Goal: Information Seeking & Learning: Learn about a topic

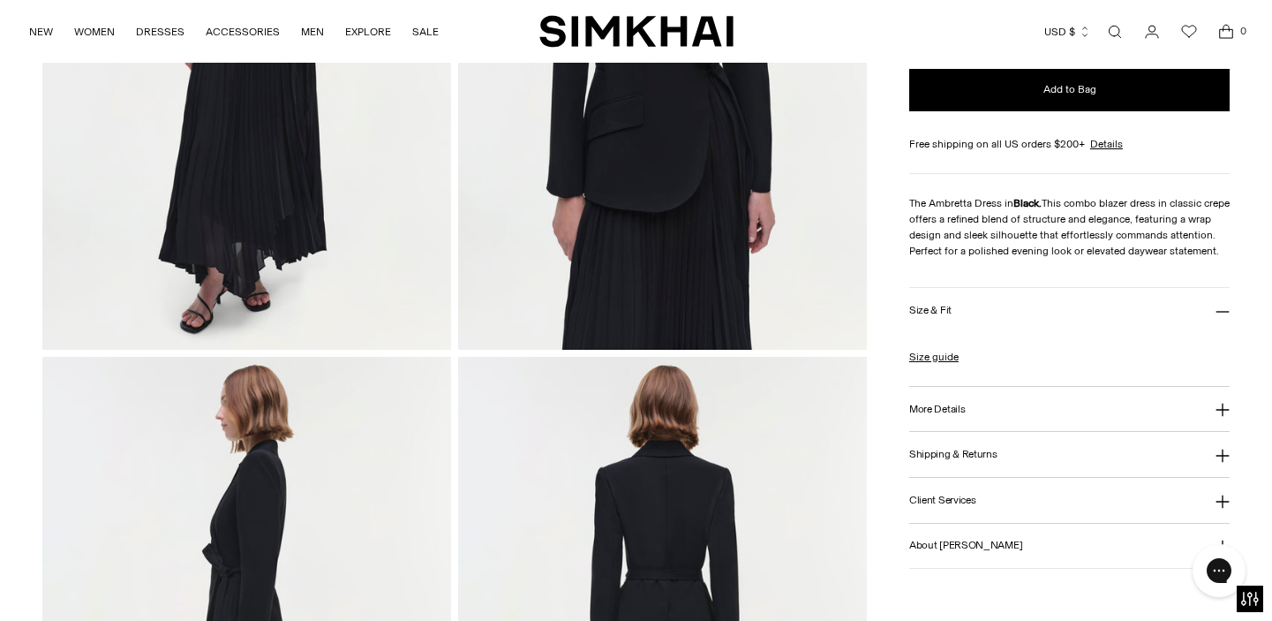
scroll to position [401, 0]
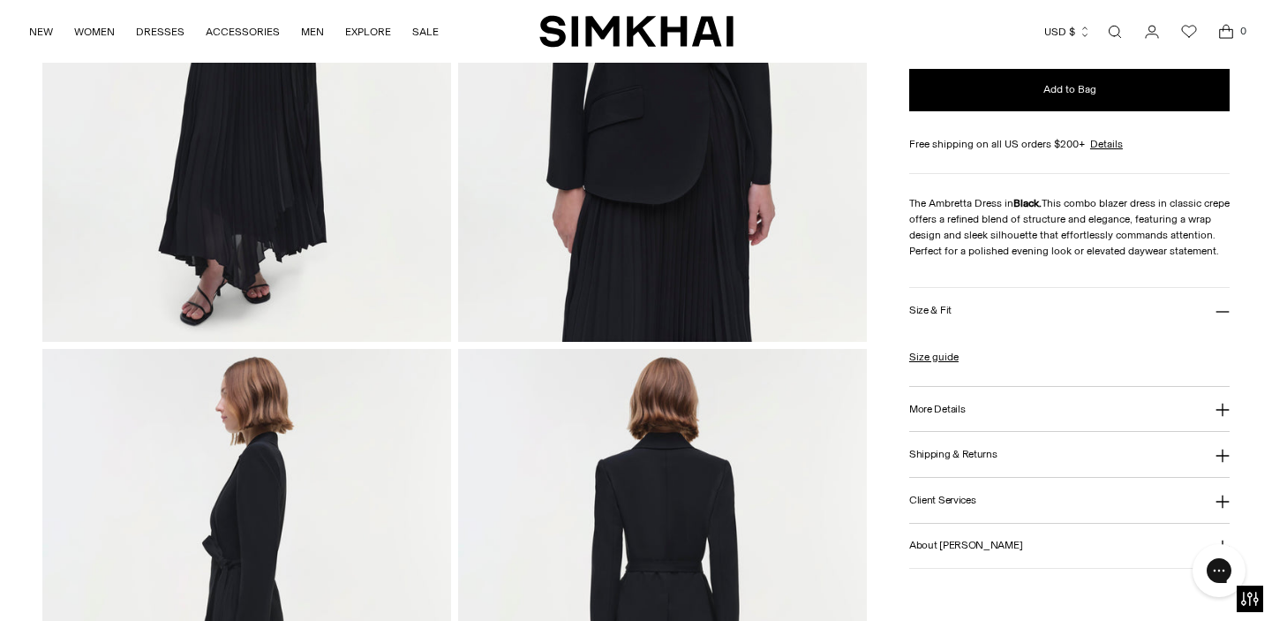
click at [984, 412] on button "More Details" at bounding box center [1069, 409] width 321 height 45
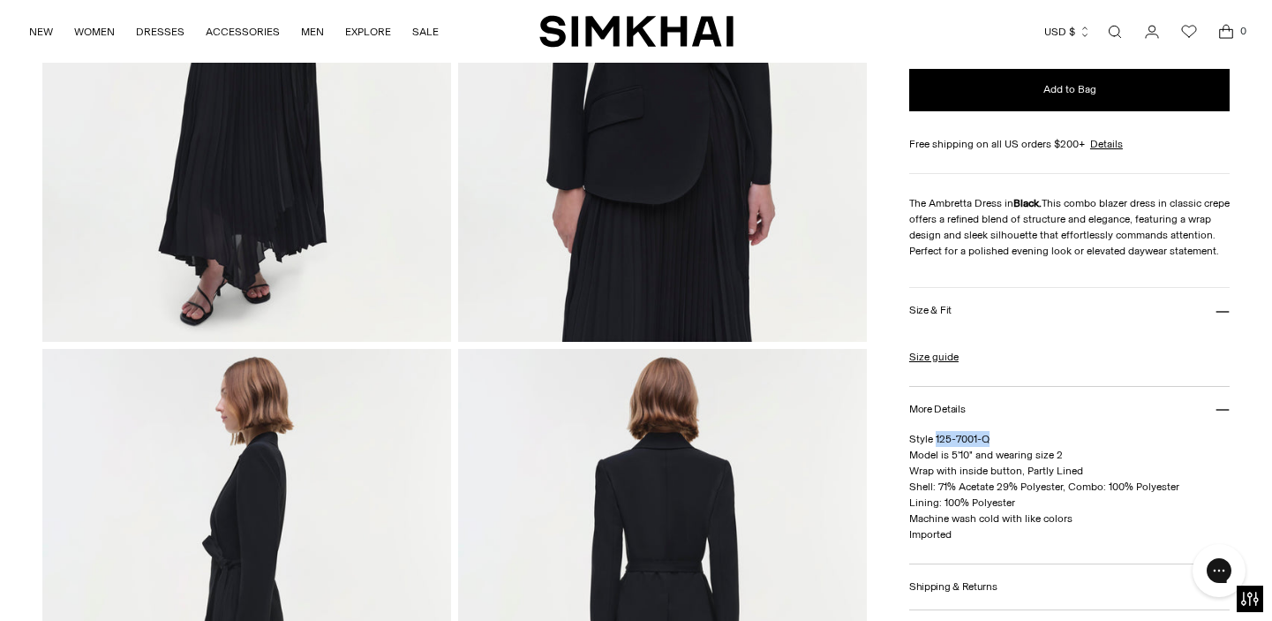
drag, startPoint x: 996, startPoint y: 456, endPoint x: 936, endPoint y: 457, distance: 60.0
click at [936, 457] on p "Style 125-7001-Q Model is 5'10" and wearing size 2 Wrap with inside button, Par…" at bounding box center [1069, 486] width 321 height 111
copy span "125-7001-Q"
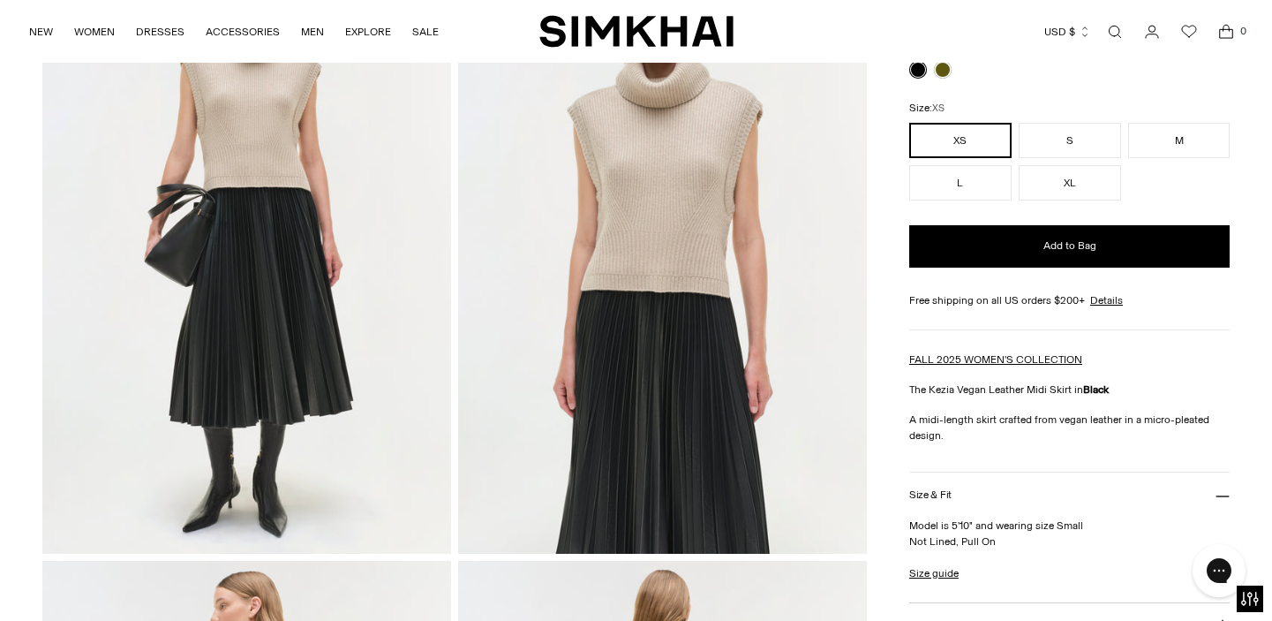
scroll to position [356, 0]
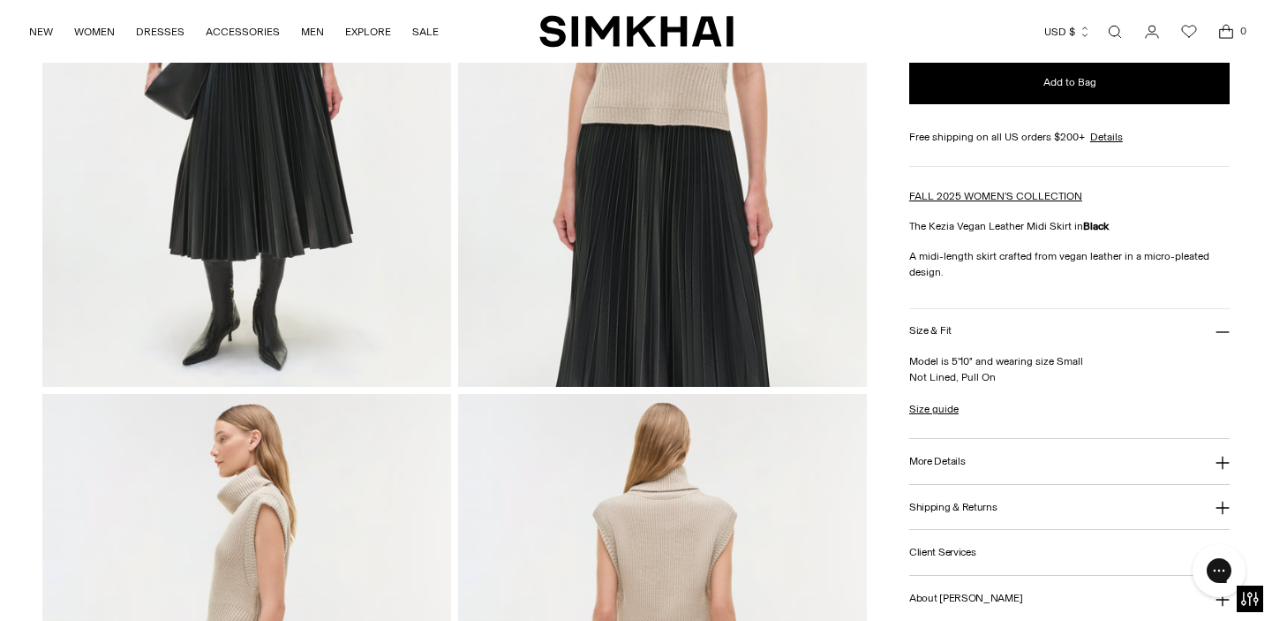
click at [995, 456] on button "More Details" at bounding box center [1069, 461] width 321 height 45
drag, startPoint x: 996, startPoint y: 493, endPoint x: 935, endPoint y: 495, distance: 60.9
click at [935, 495] on p "Style 525-3020-K Polyurethane Dry Clean Only Imported" at bounding box center [1069, 516] width 321 height 64
copy span "525-3020-K"
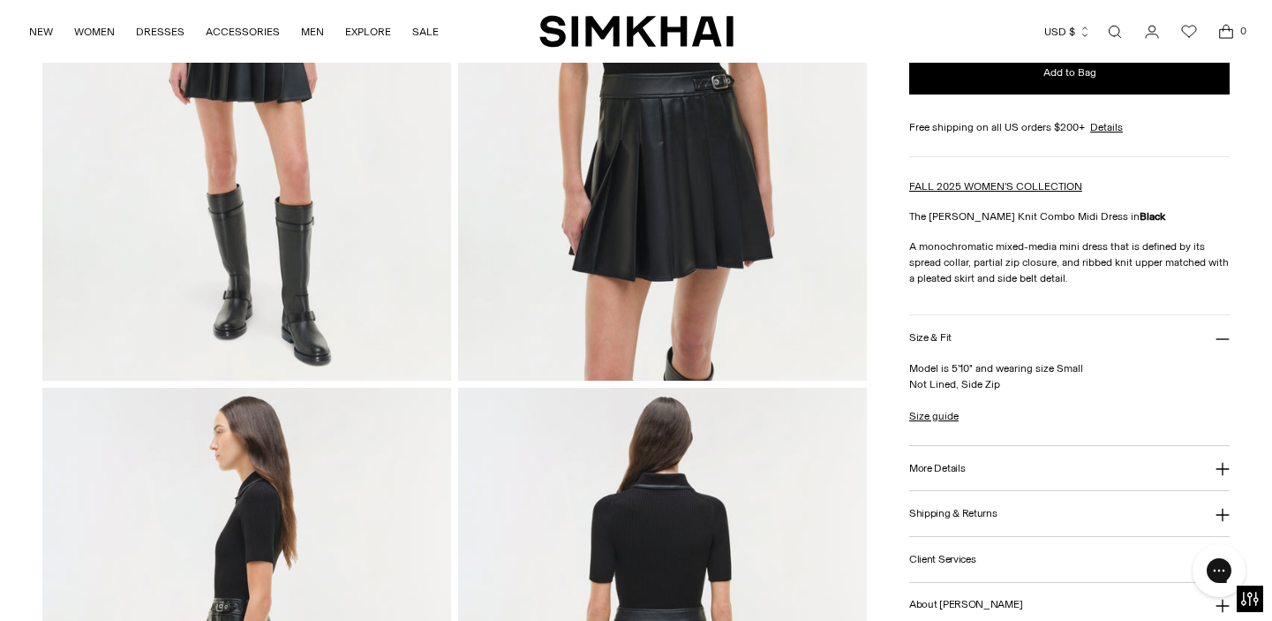
click at [994, 471] on button "More Details" at bounding box center [1069, 468] width 321 height 45
drag, startPoint x: 994, startPoint y: 498, endPoint x: 934, endPoint y: 499, distance: 60.0
click at [934, 499] on p "Style 525-1022-K Polyurethane Dry Clean Only Imported" at bounding box center [1069, 522] width 321 height 64
copy span "525-1022-K"
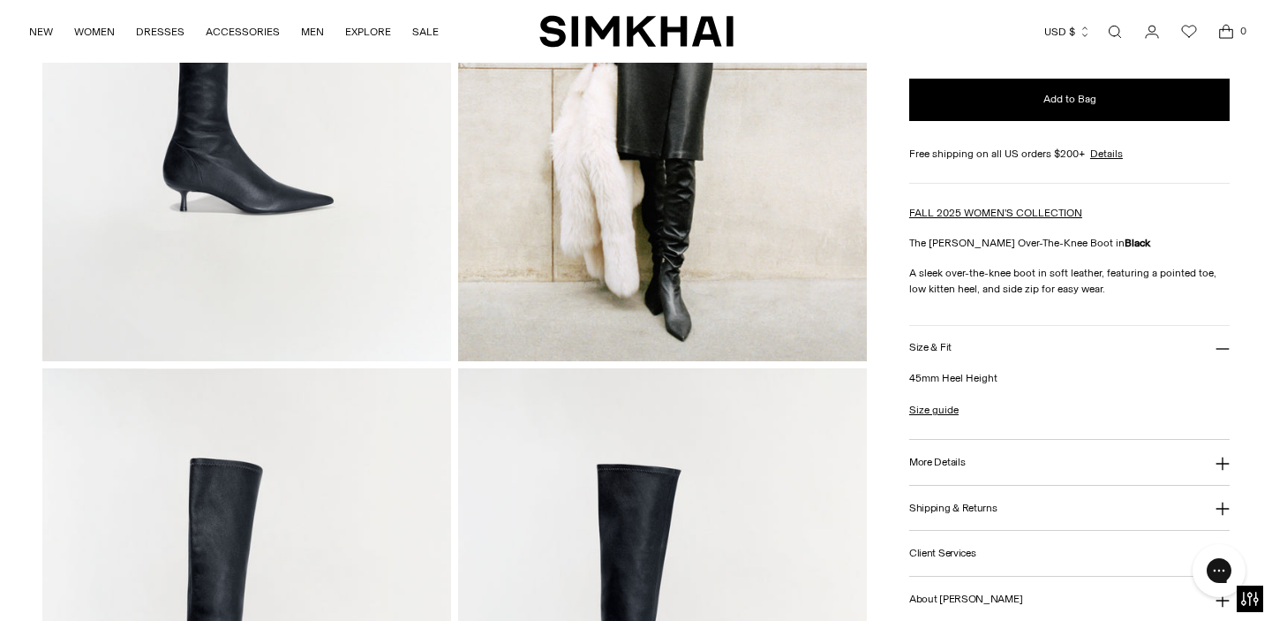
scroll to position [401, 0]
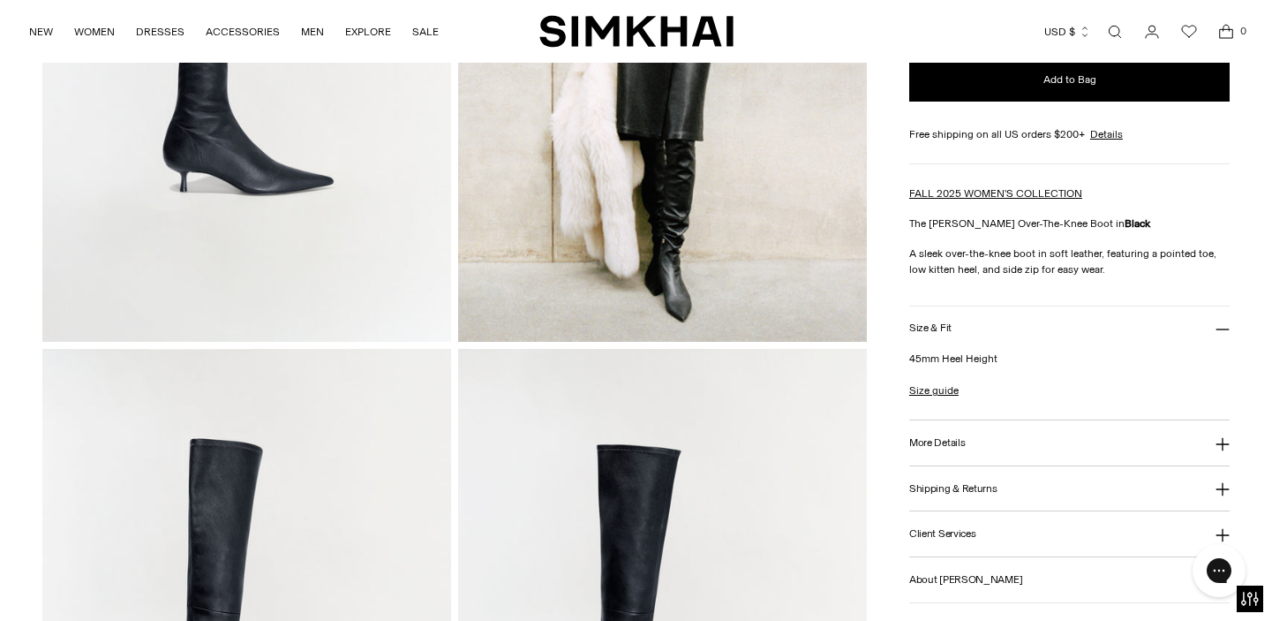
click at [1010, 451] on button "More Details" at bounding box center [1069, 442] width 321 height 45
drag, startPoint x: 1034, startPoint y: 474, endPoint x: 937, endPoint y: 476, distance: 97.1
click at [937, 476] on p "Style 525-S022-STLEA Leather Hand Wash Imported" at bounding box center [1069, 497] width 321 height 64
copy span "525-S022-STLEA"
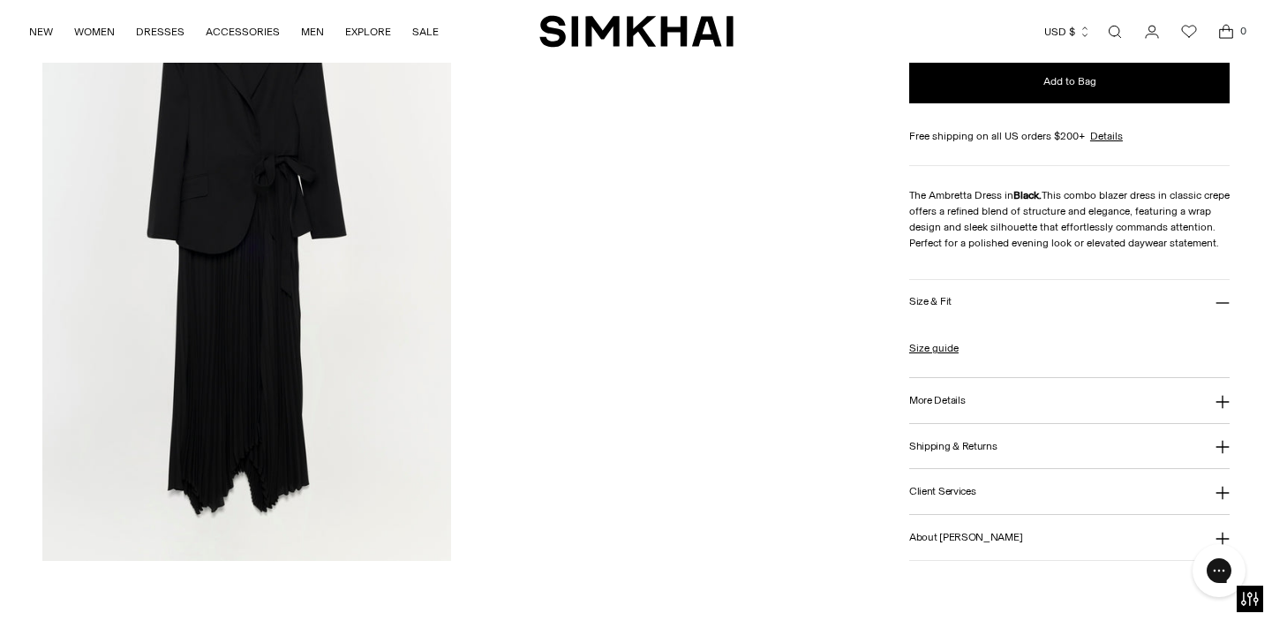
scroll to position [2057, 0]
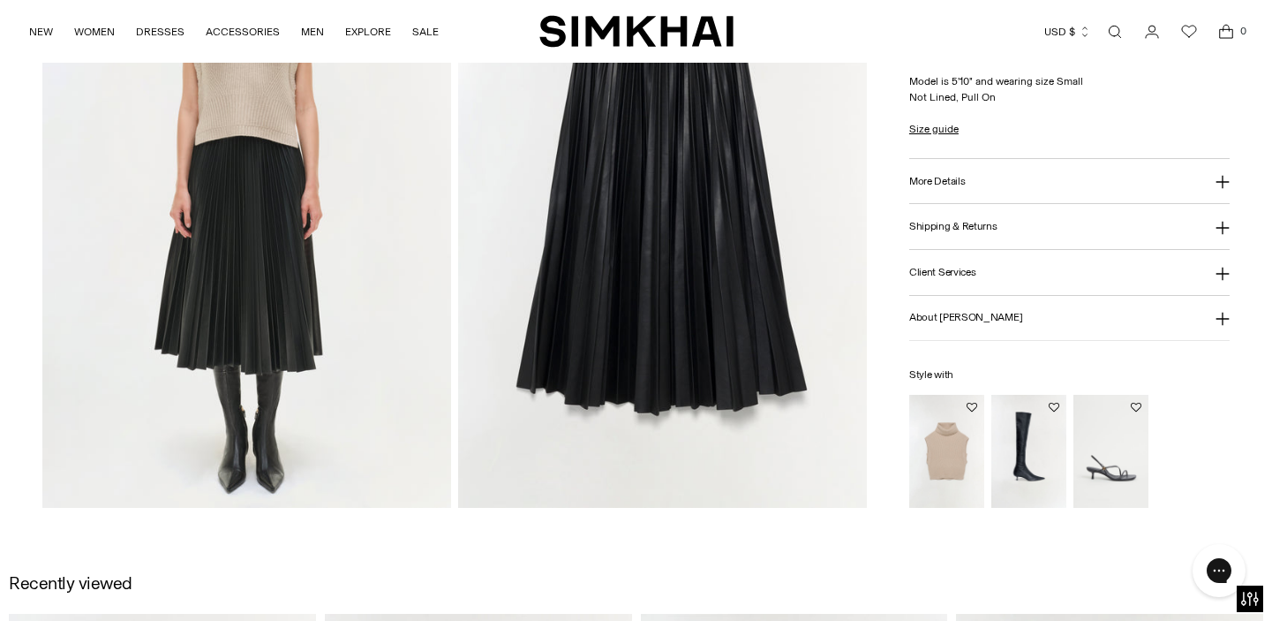
scroll to position [1473, 0]
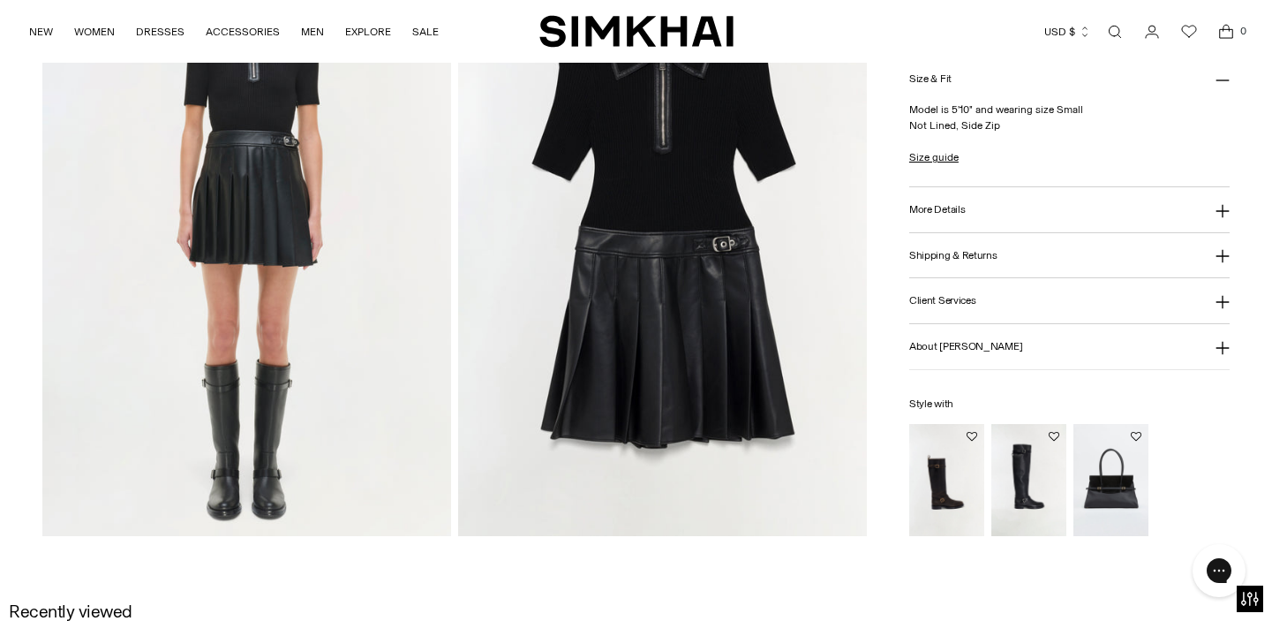
scroll to position [1310, 0]
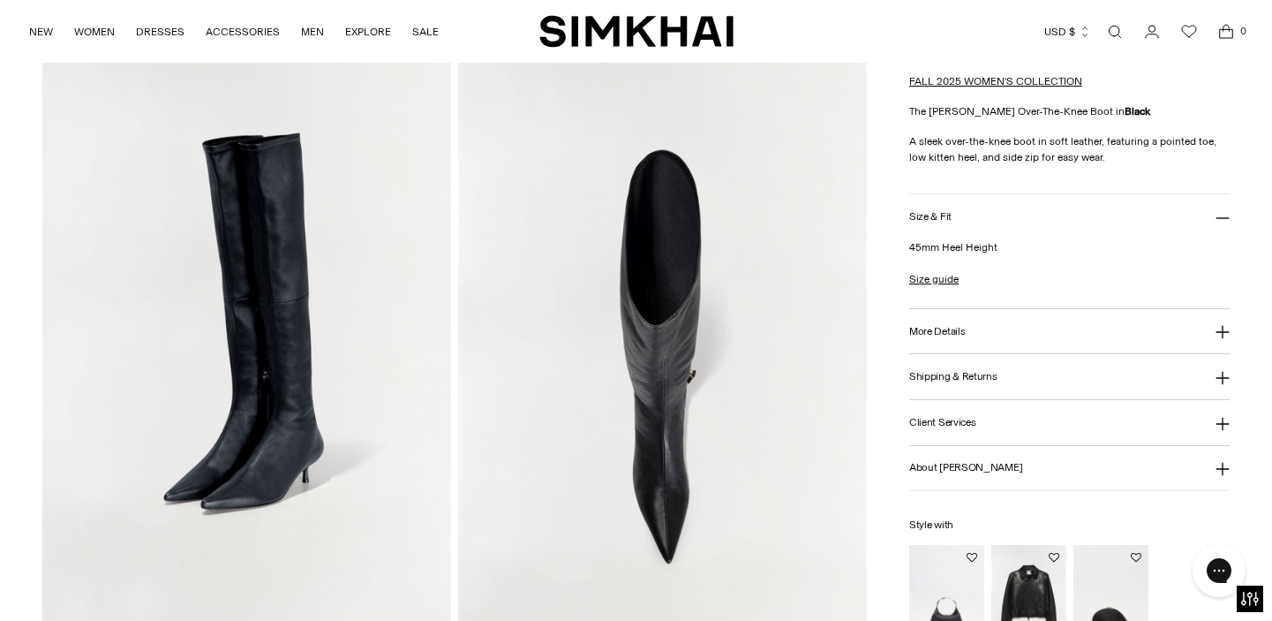
scroll to position [1313, 0]
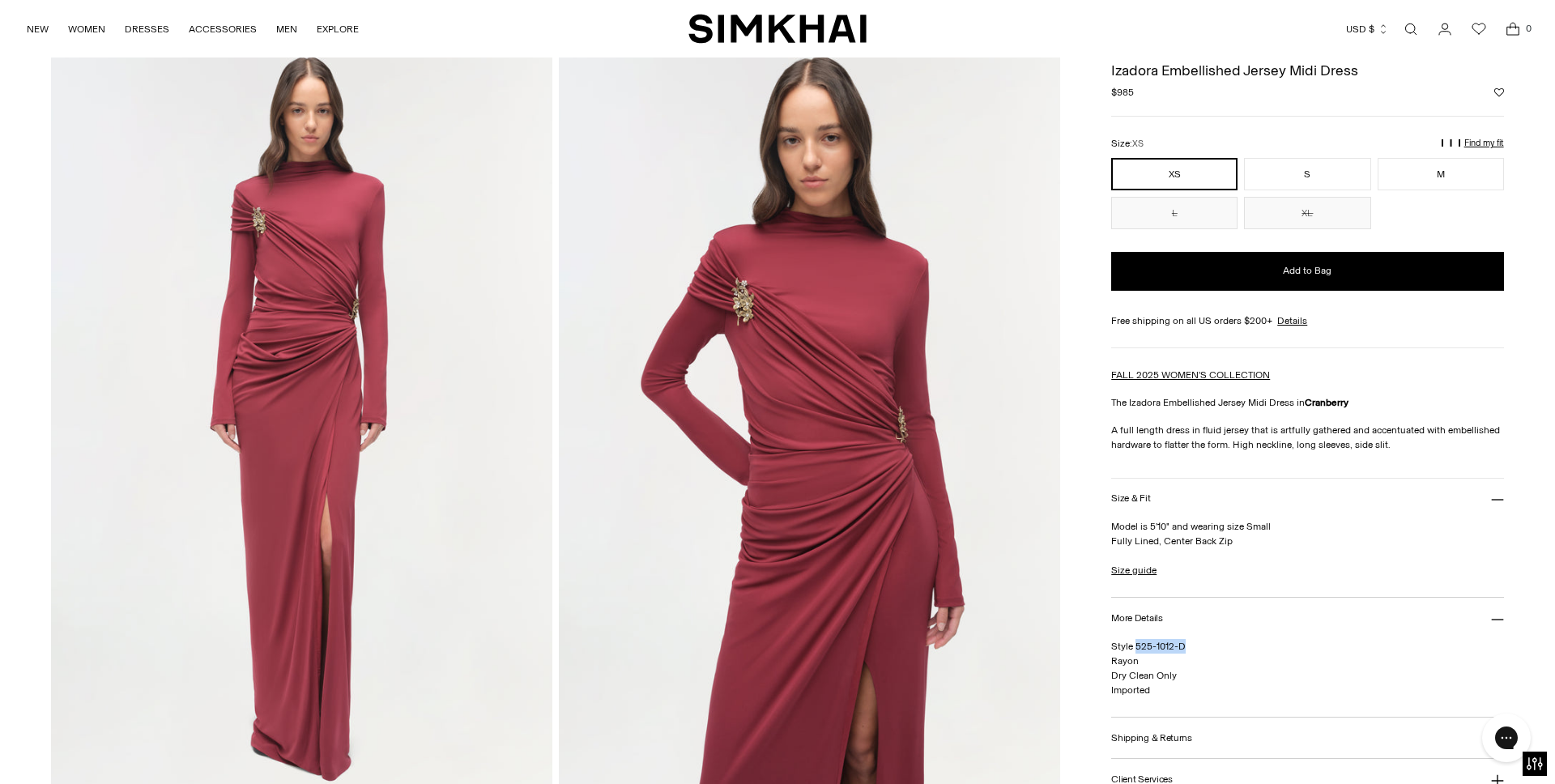
scroll to position [72, 0]
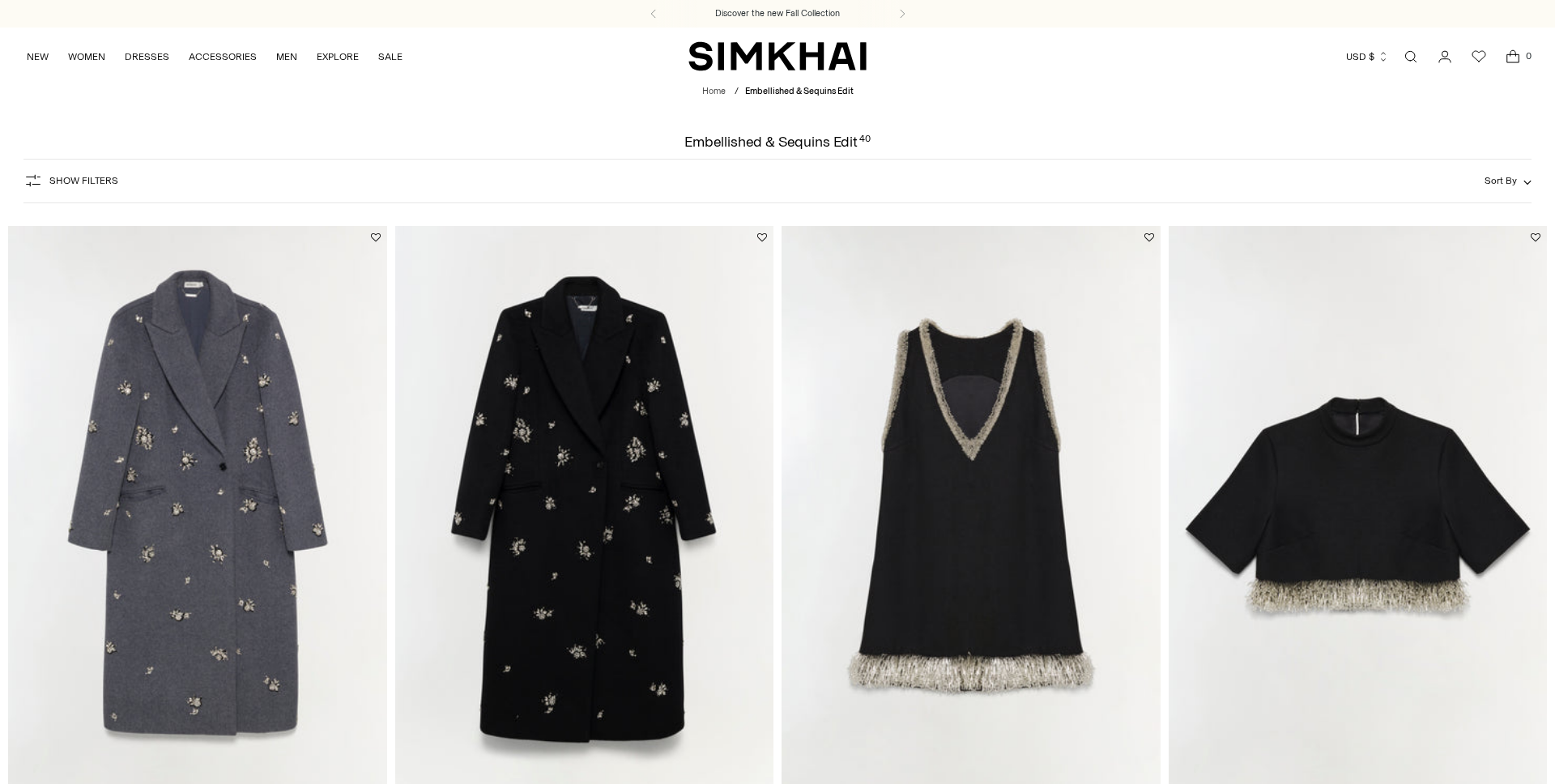
click at [1413, 51] on link "Open search modal" at bounding box center [1410, 56] width 32 height 32
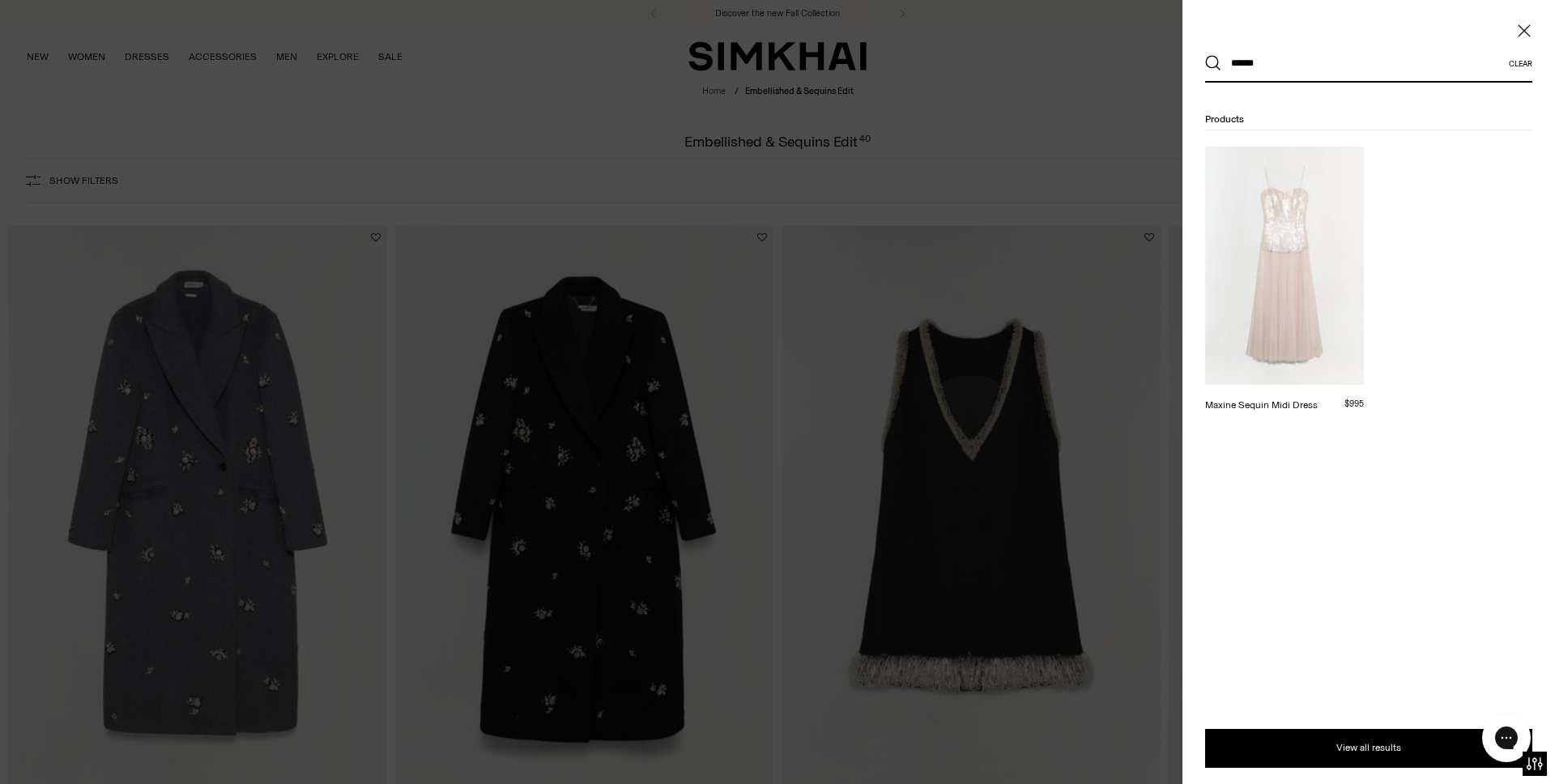
type input "******"
click at [1298, 222] on img at bounding box center [1284, 266] width 159 height 238
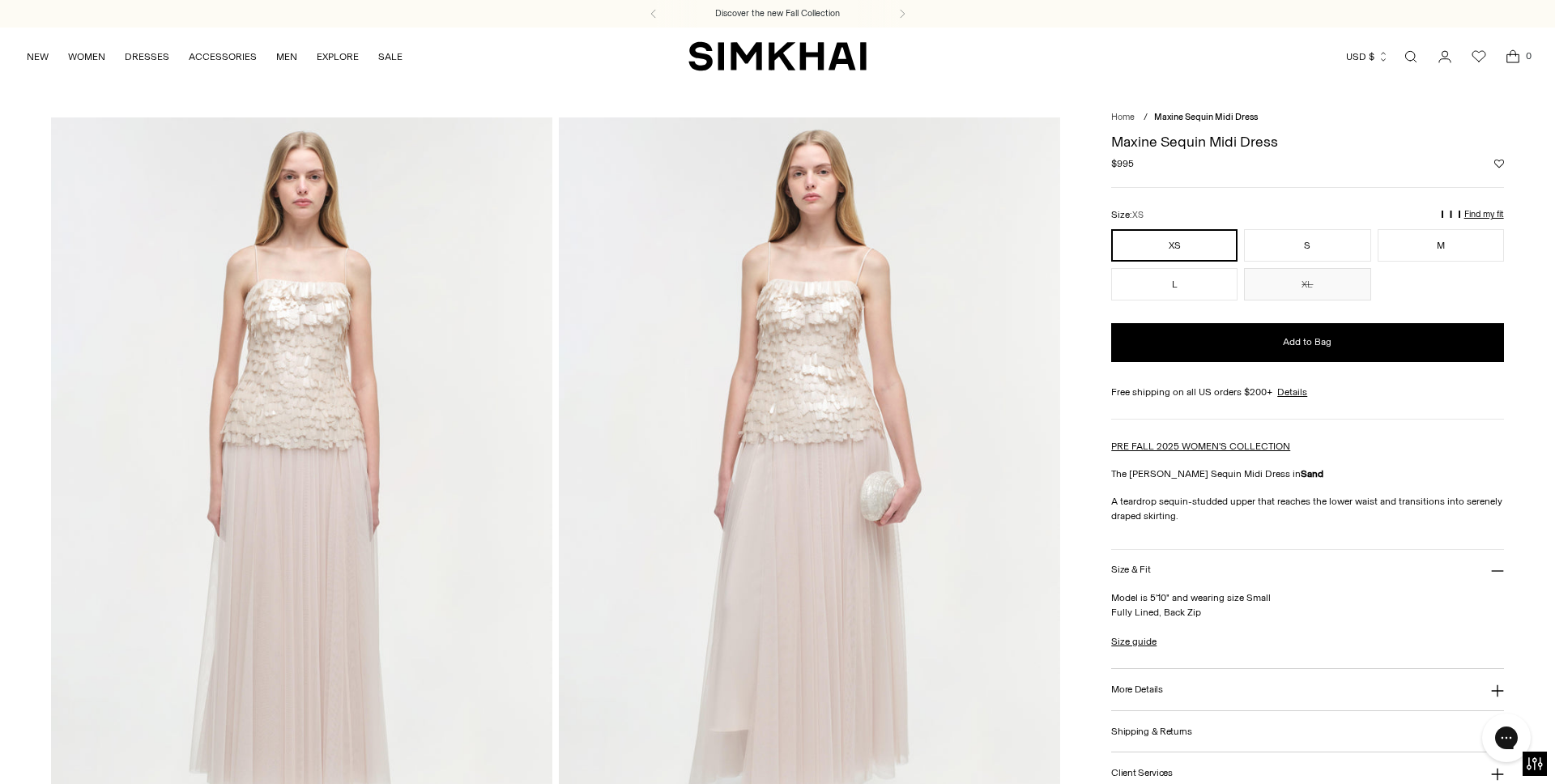
click at [1408, 56] on link "Open search modal" at bounding box center [1410, 56] width 32 height 32
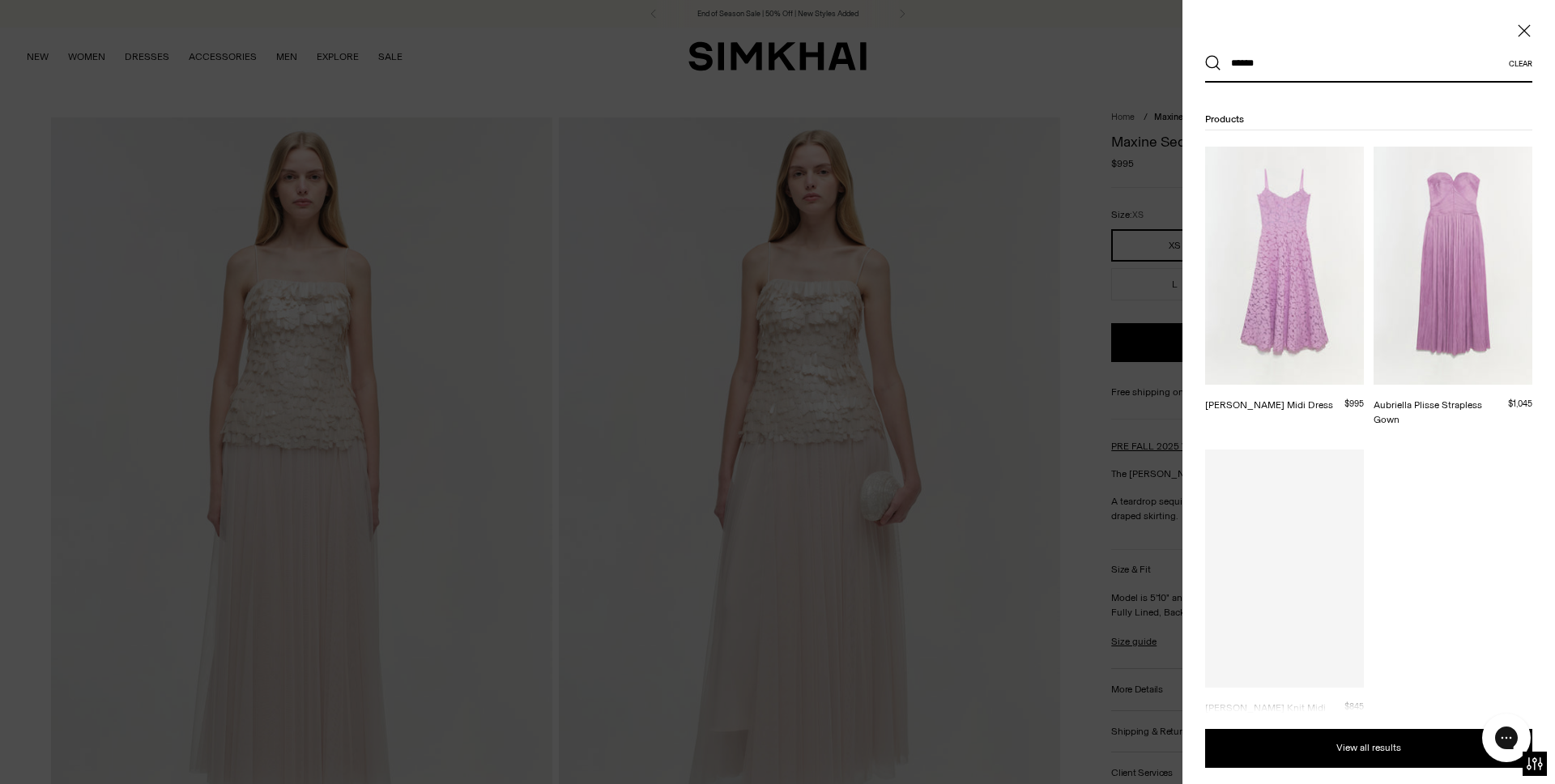
type input "******"
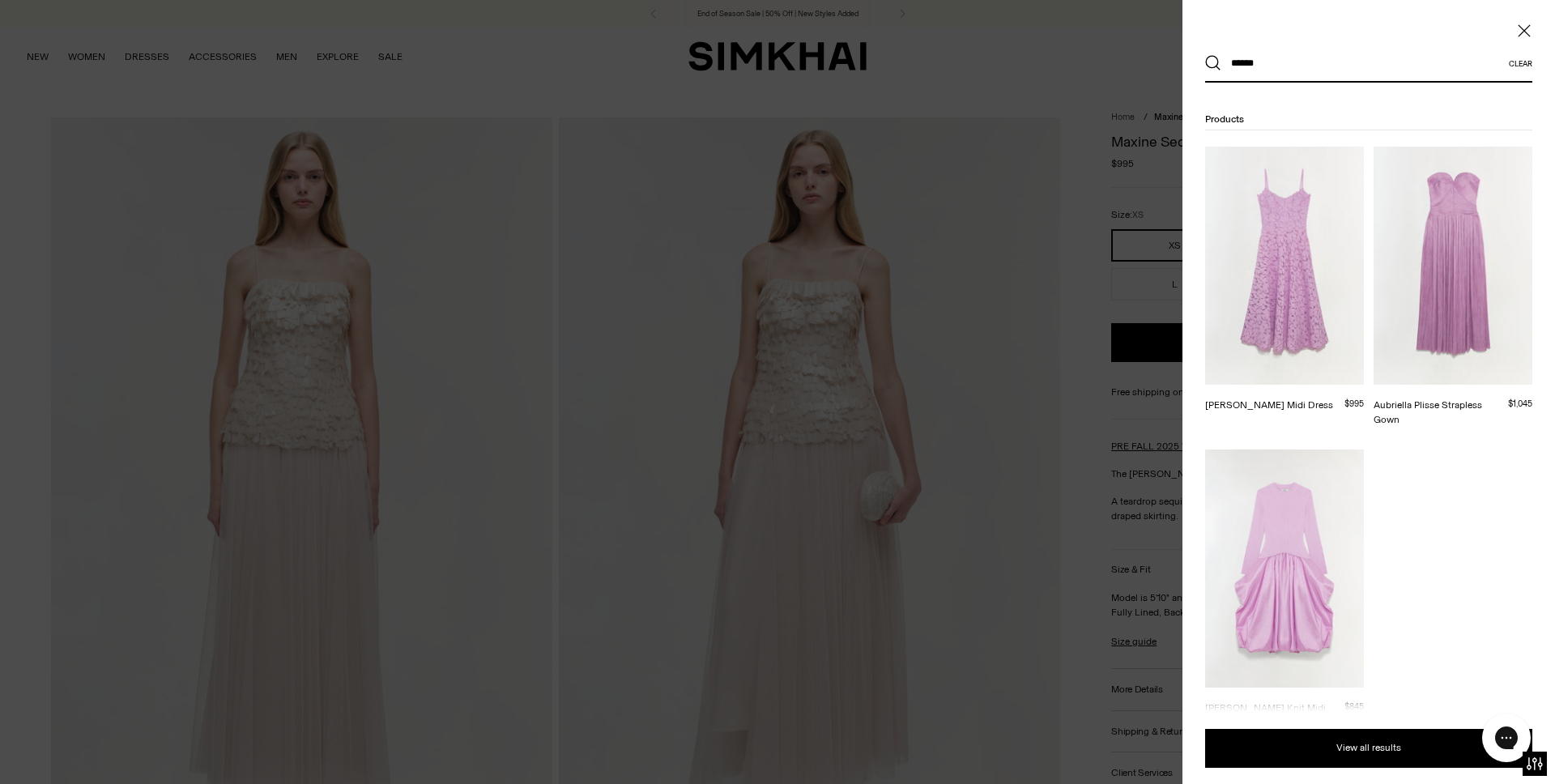
click at [1461, 307] on img at bounding box center [1452, 266] width 159 height 238
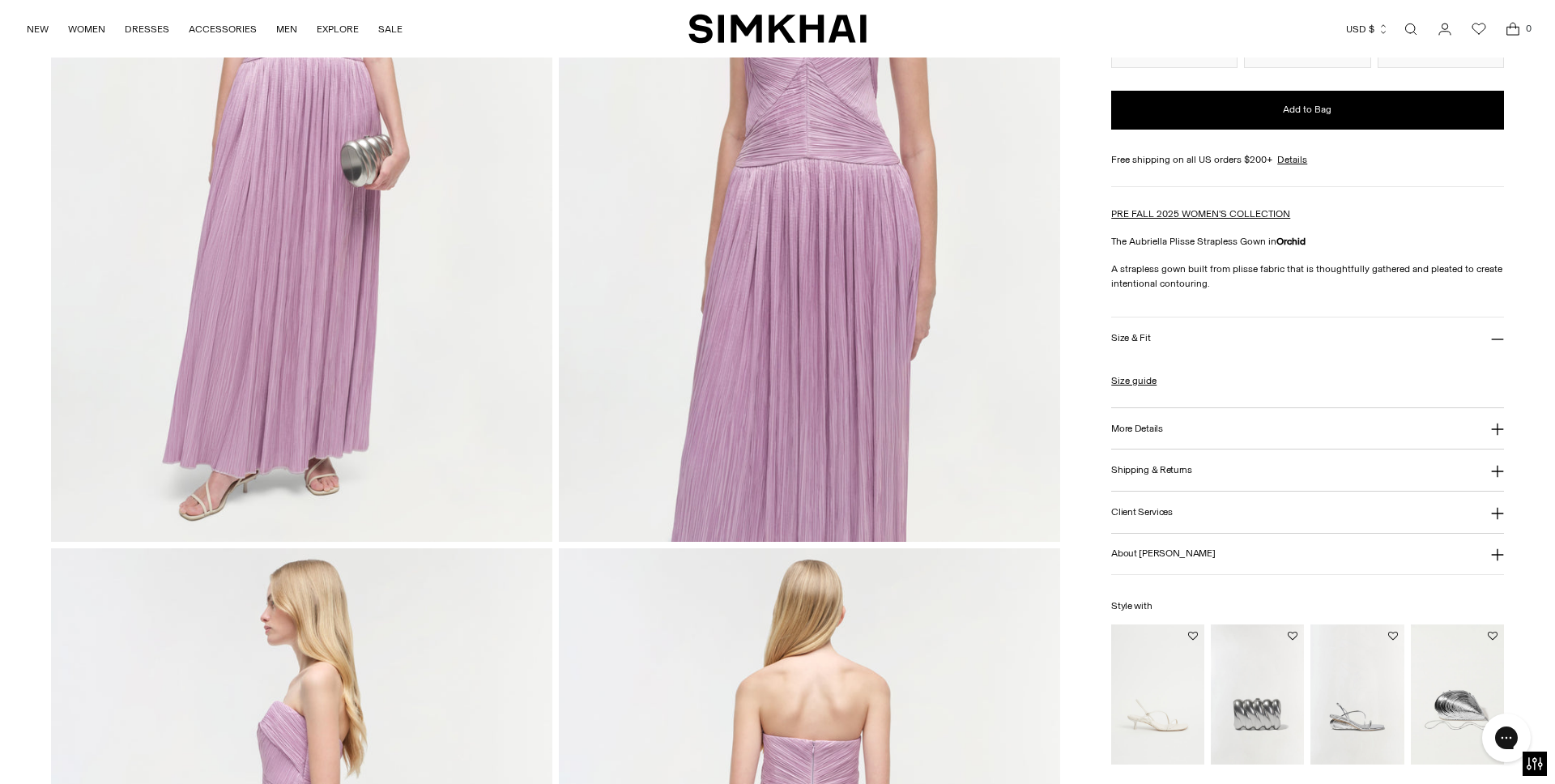
scroll to position [331, 0]
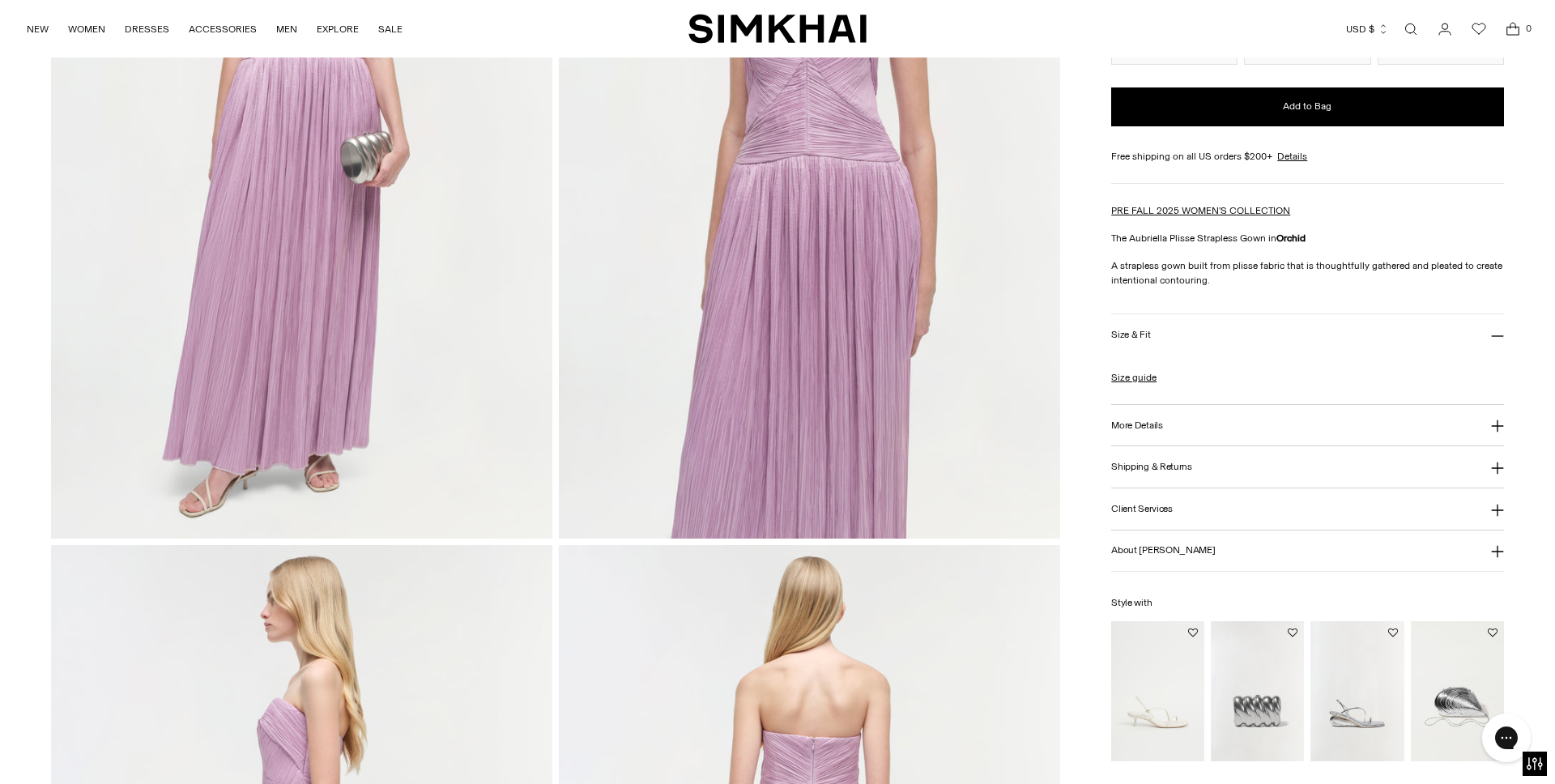
click at [1282, 435] on button "More Details" at bounding box center [1306, 425] width 392 height 41
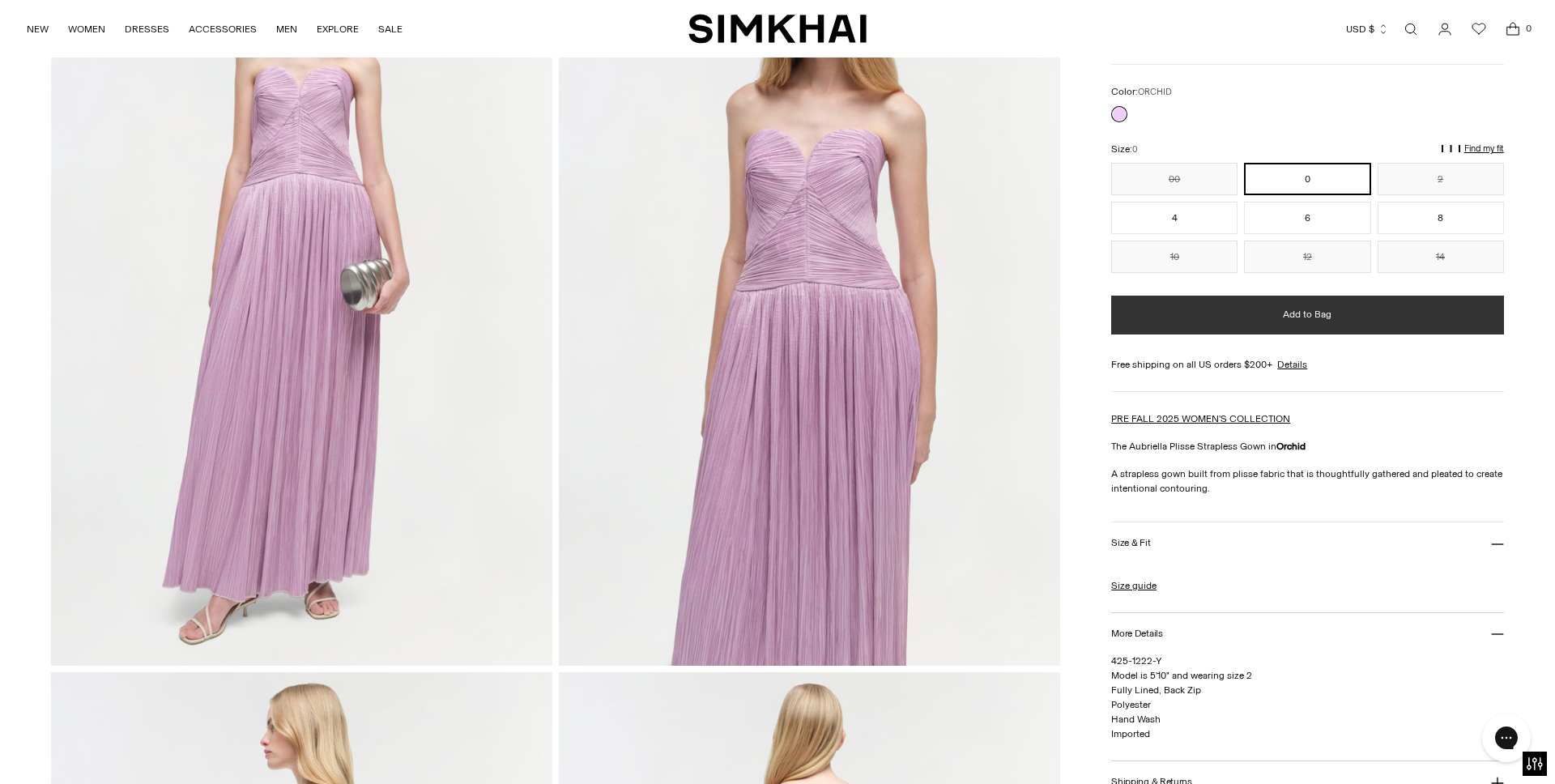
scroll to position [0, 0]
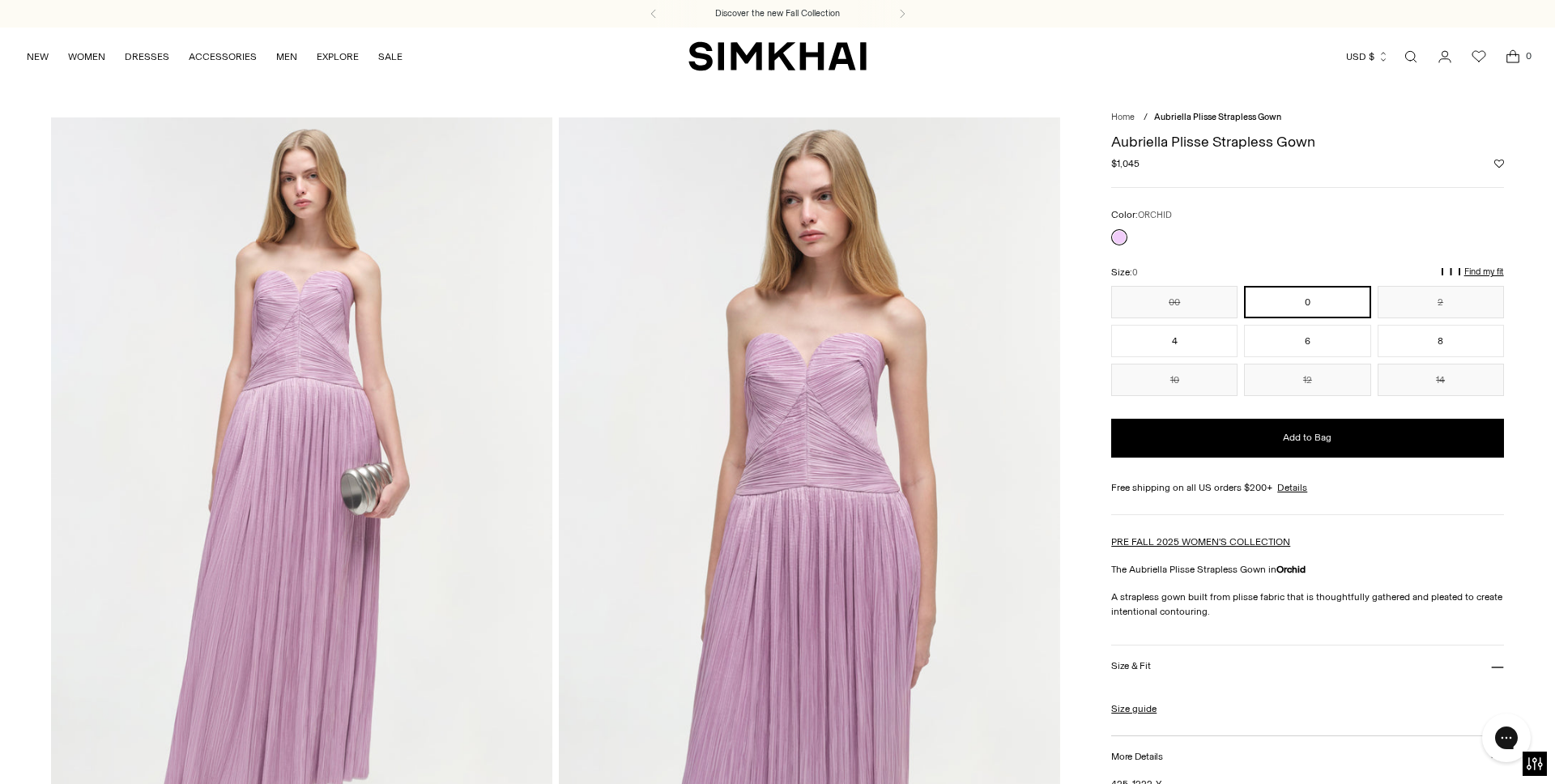
click at [1408, 53] on link "Open search modal" at bounding box center [1410, 56] width 32 height 32
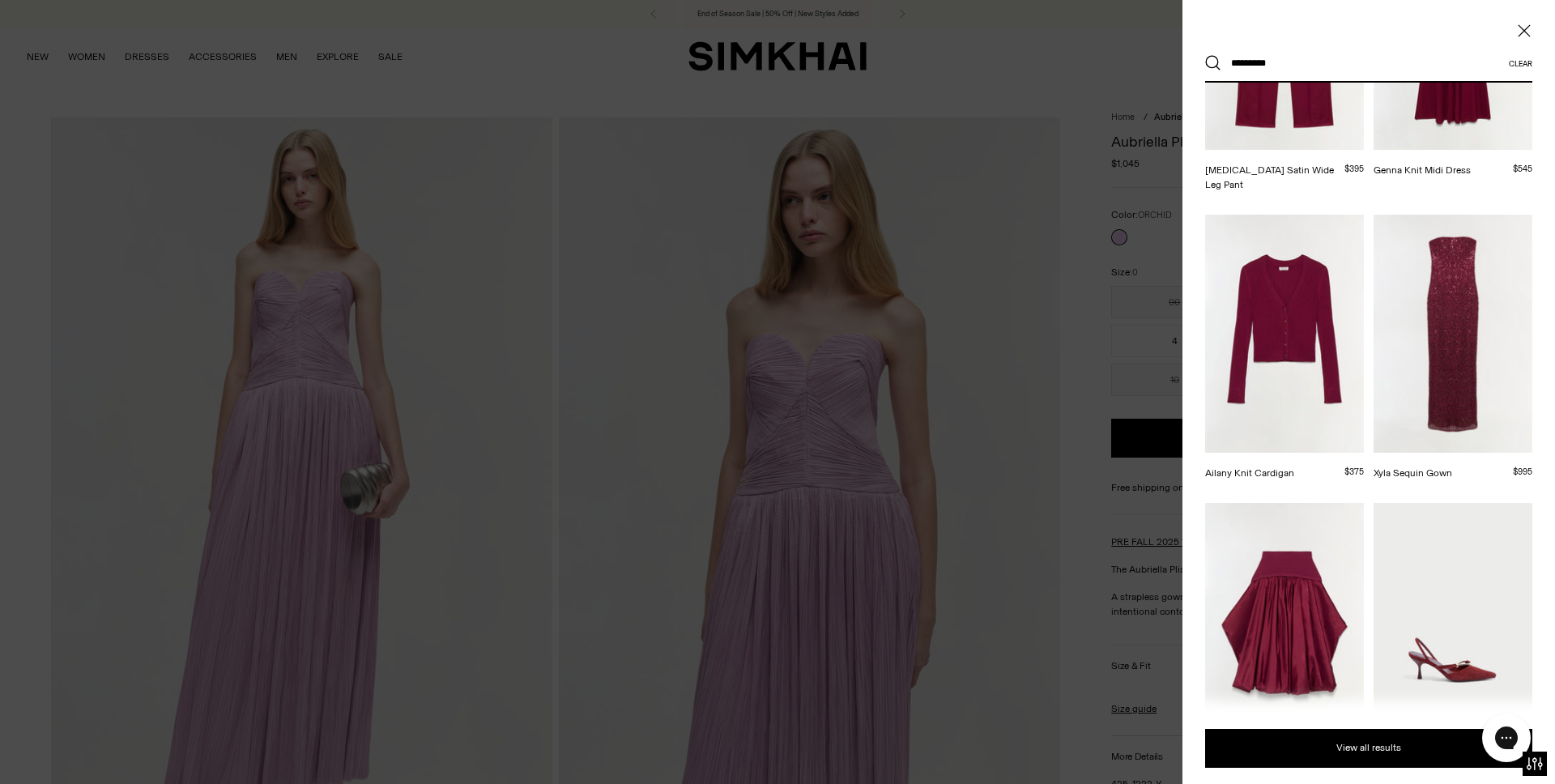
scroll to position [933, 0]
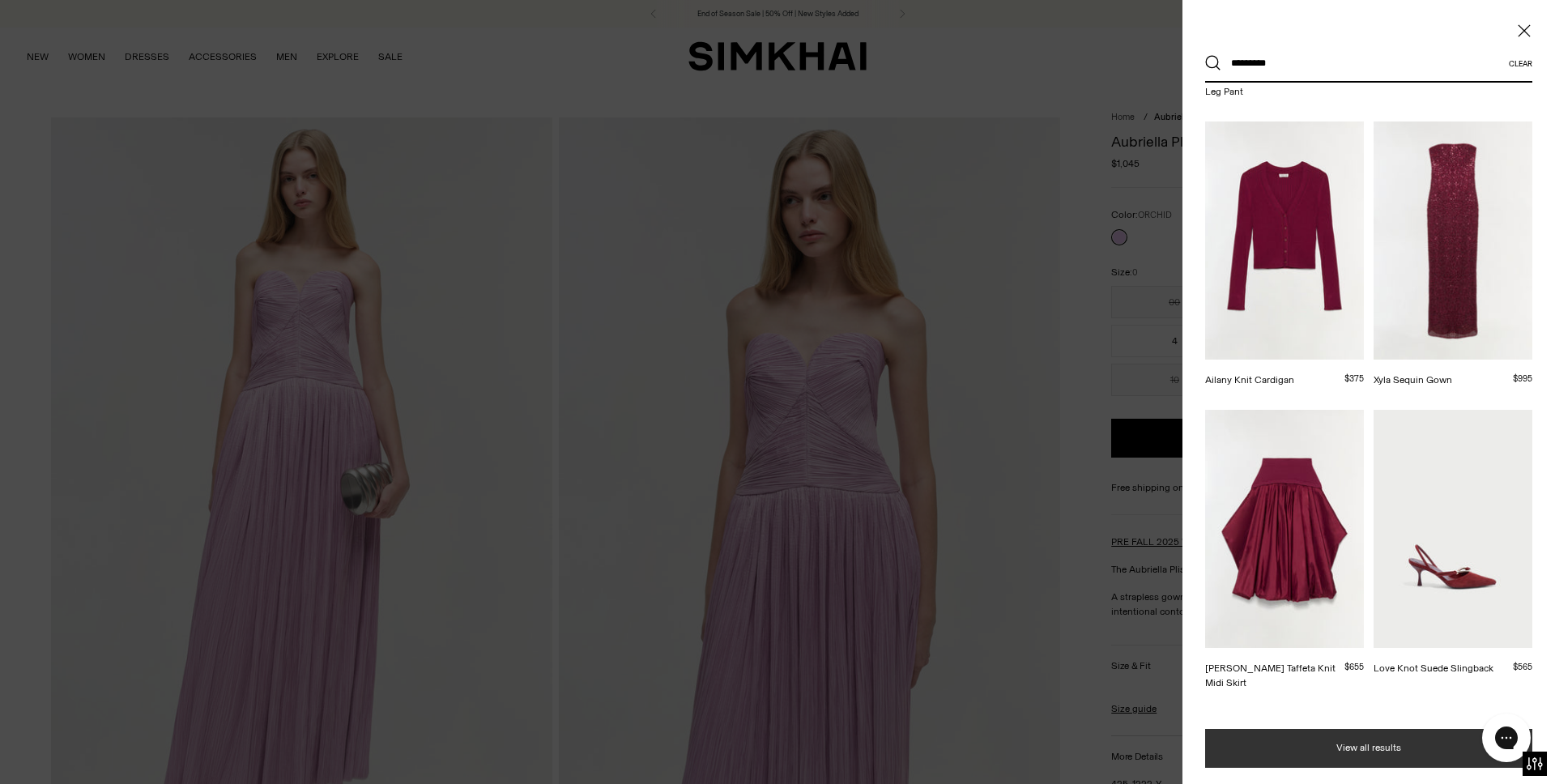
type input "*********"
click at [1355, 743] on button "View all results" at bounding box center [1369, 748] width 328 height 39
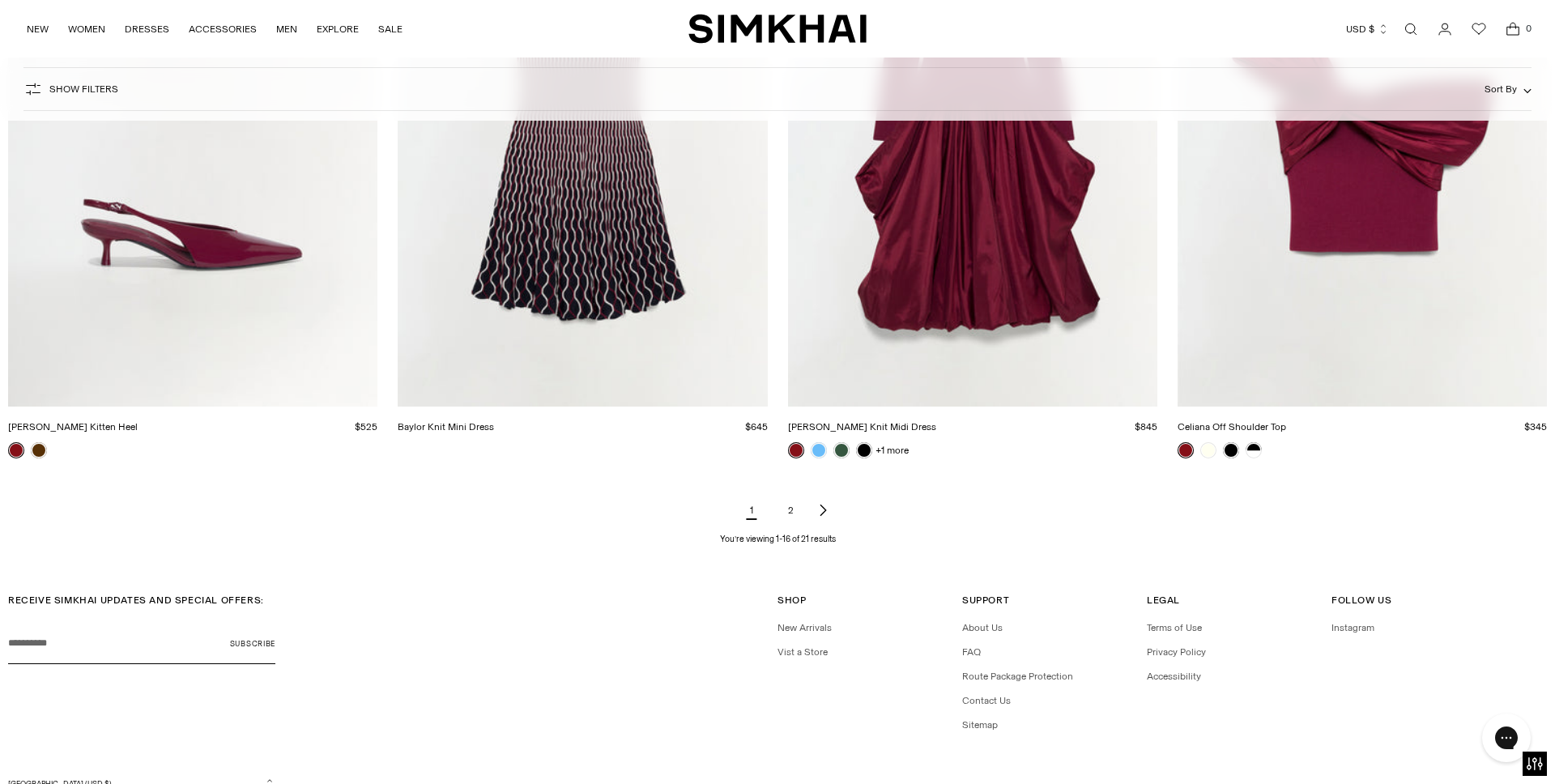
scroll to position [2382, 0]
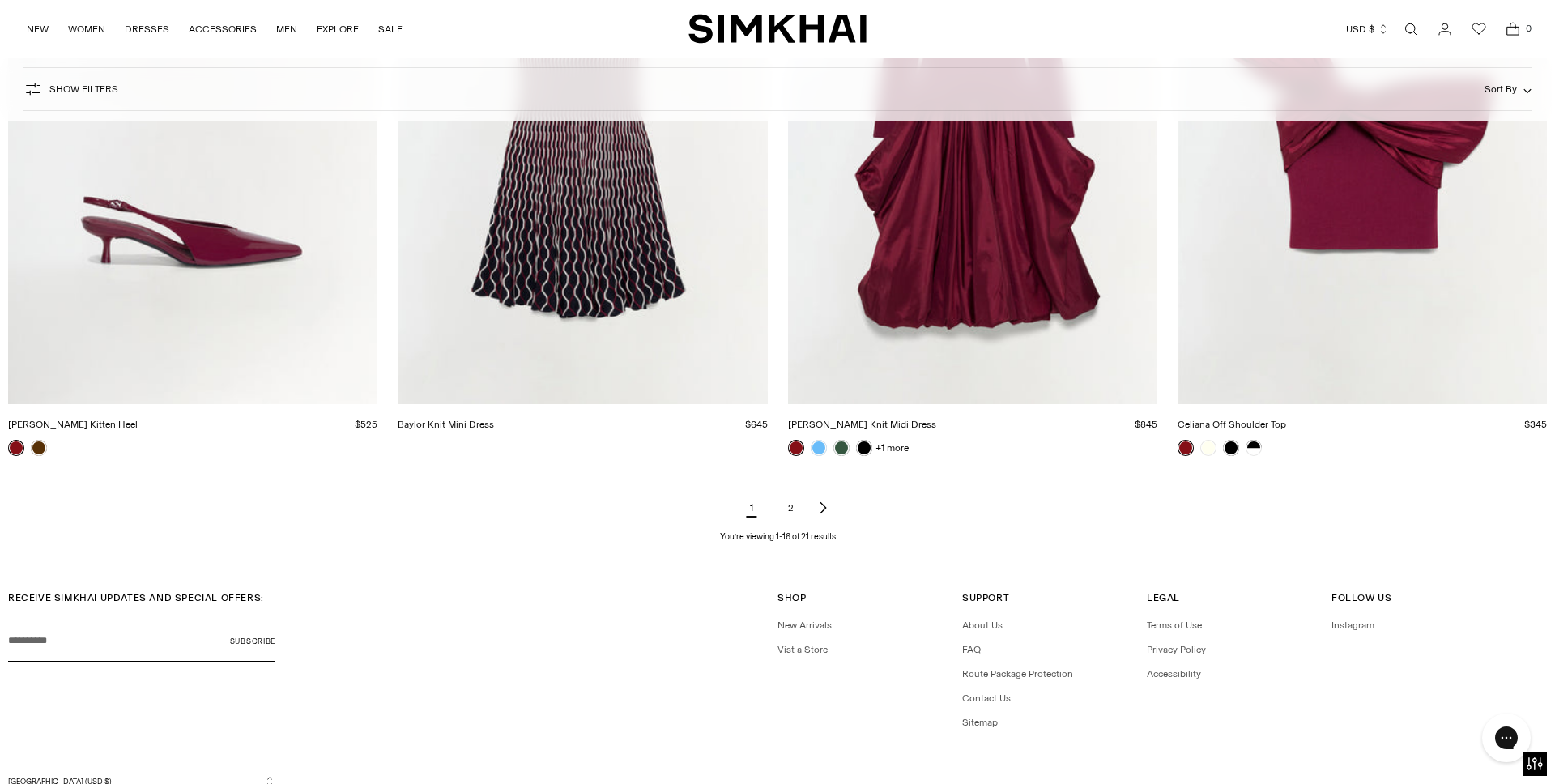
click at [795, 510] on link "2" at bounding box center [790, 507] width 32 height 32
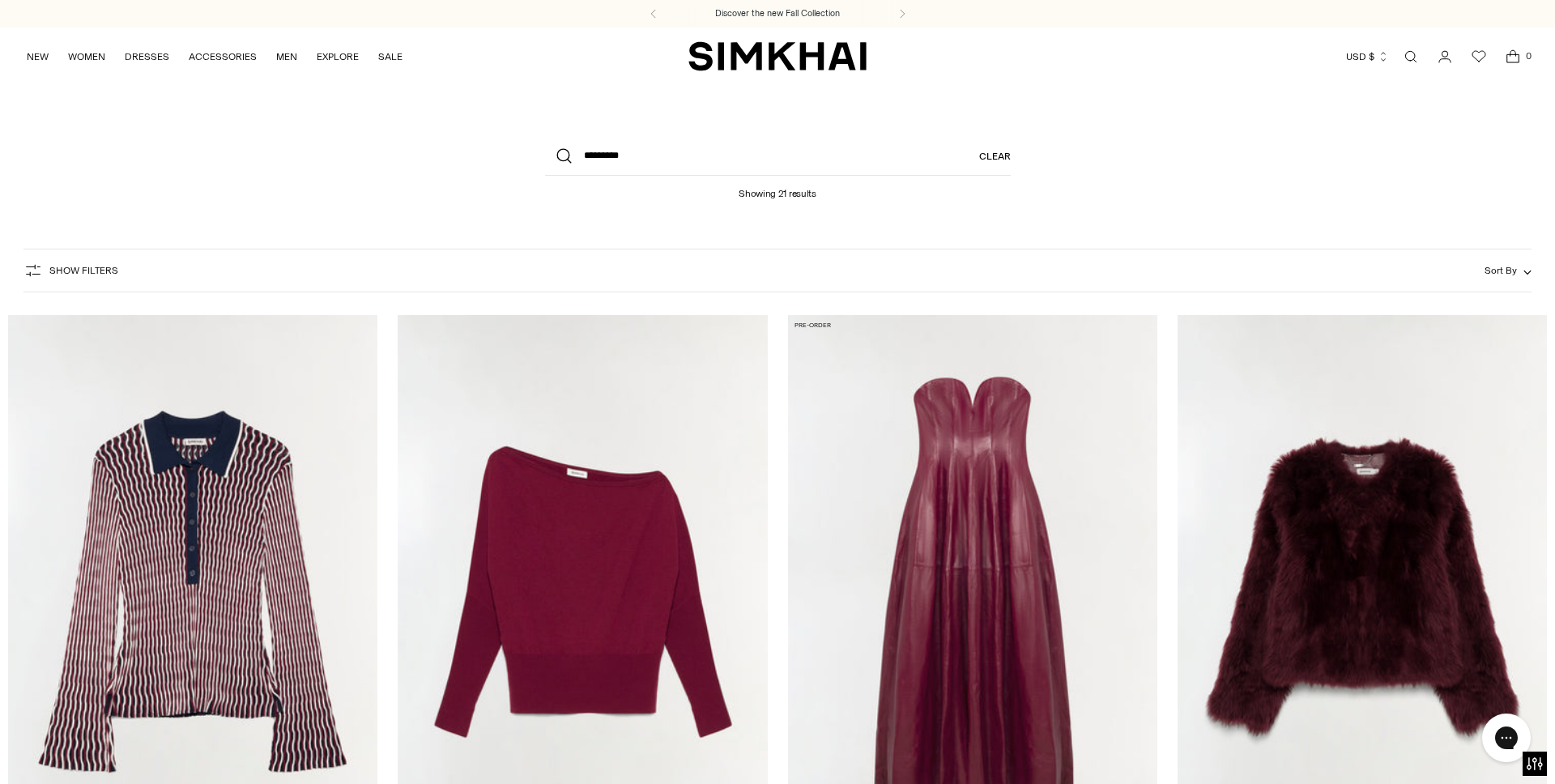
click at [1406, 54] on link "Open search modal" at bounding box center [1410, 56] width 32 height 32
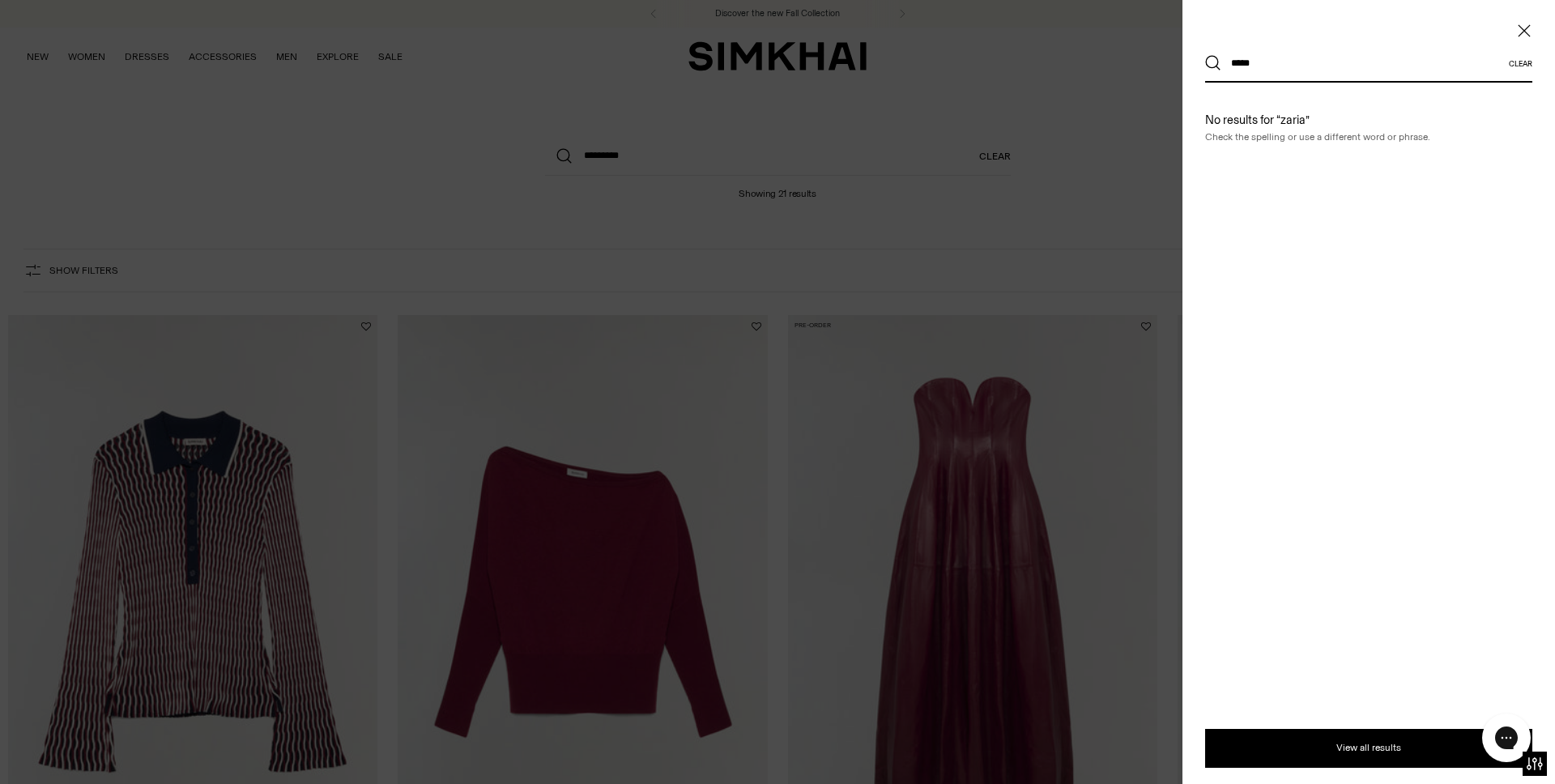
click at [1254, 61] on input "*****" at bounding box center [1364, 62] width 287 height 36
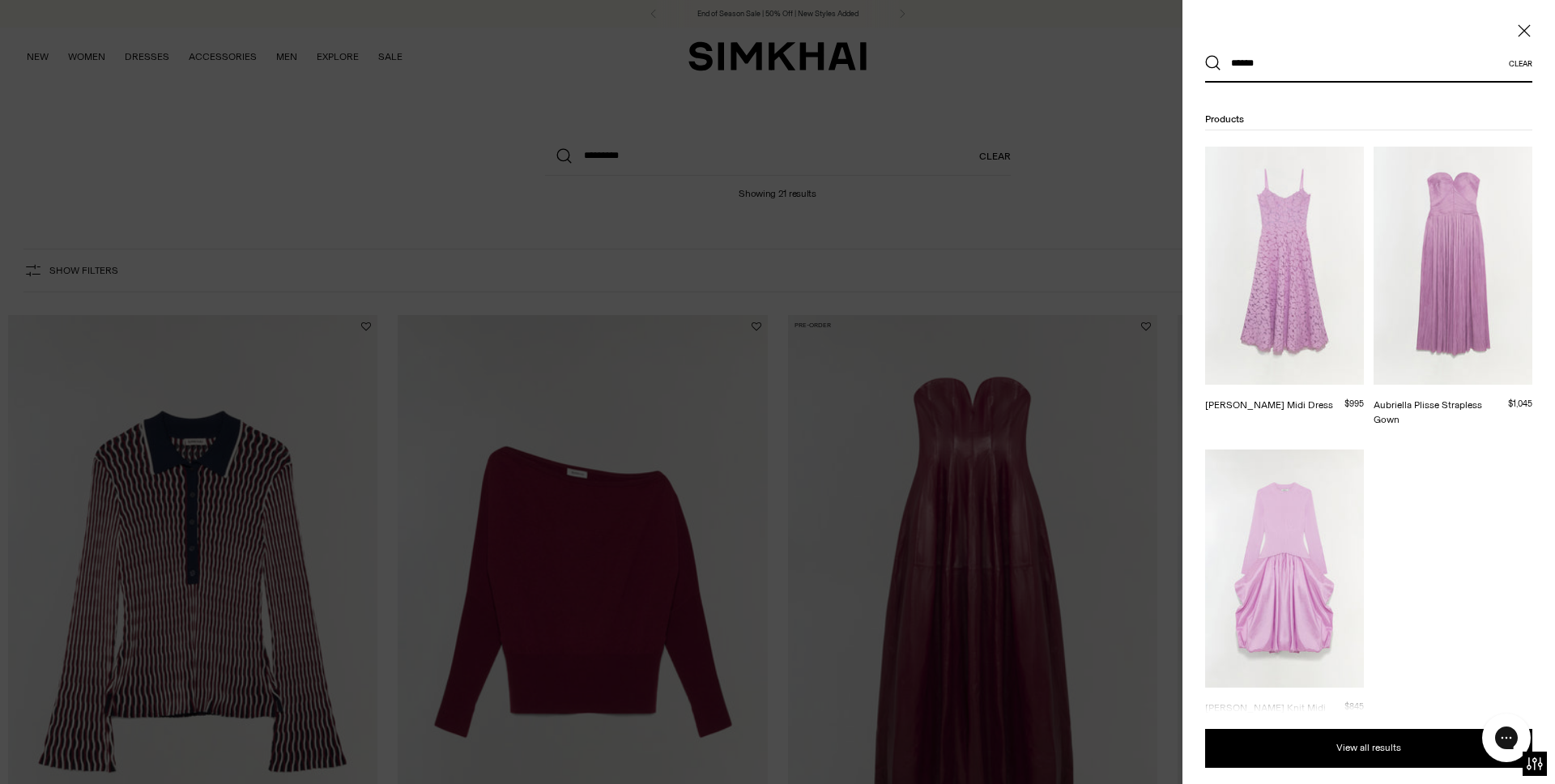
type input "******"
click at [1432, 270] on img at bounding box center [1452, 266] width 159 height 238
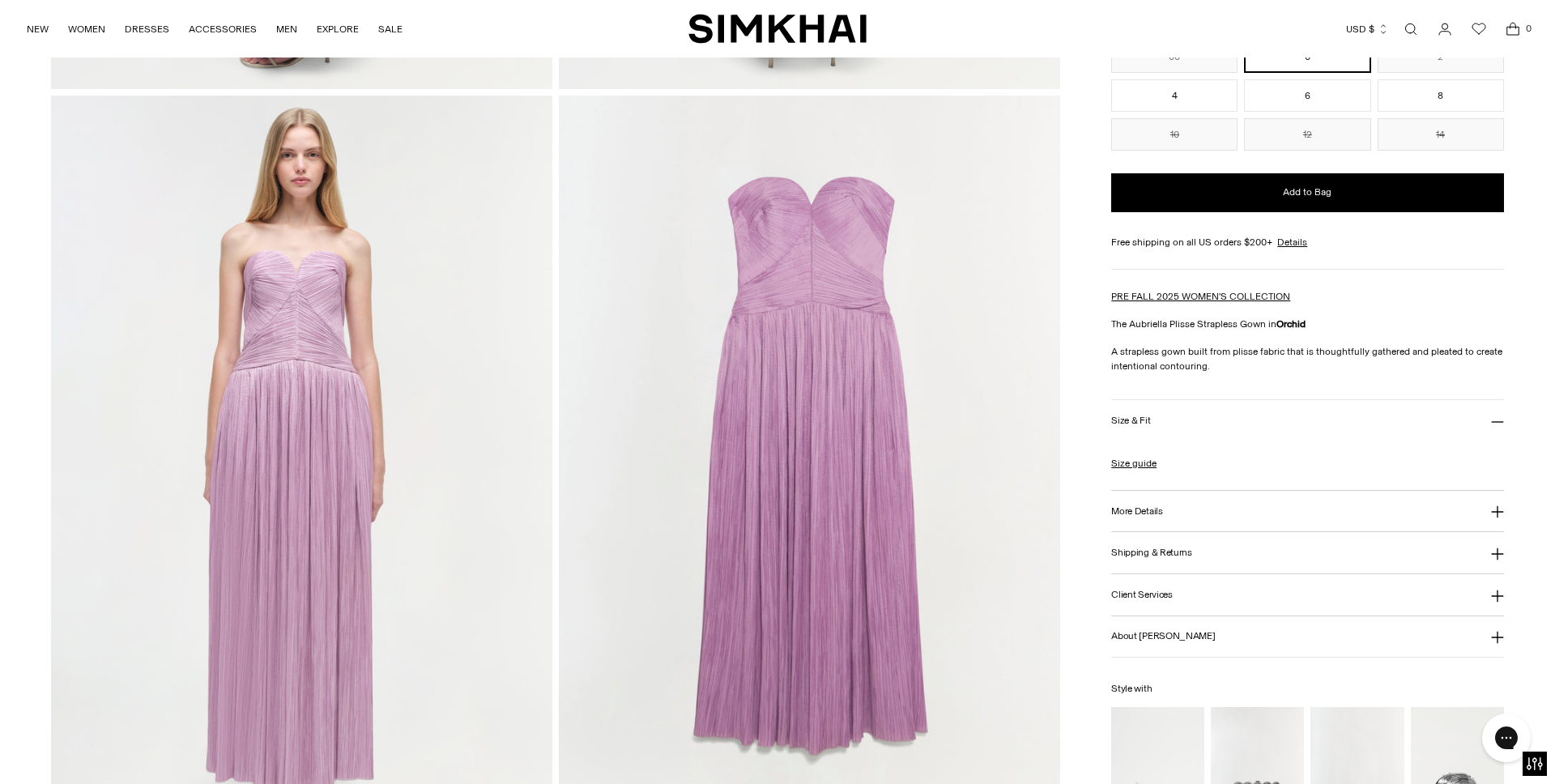
scroll to position [1604, 0]
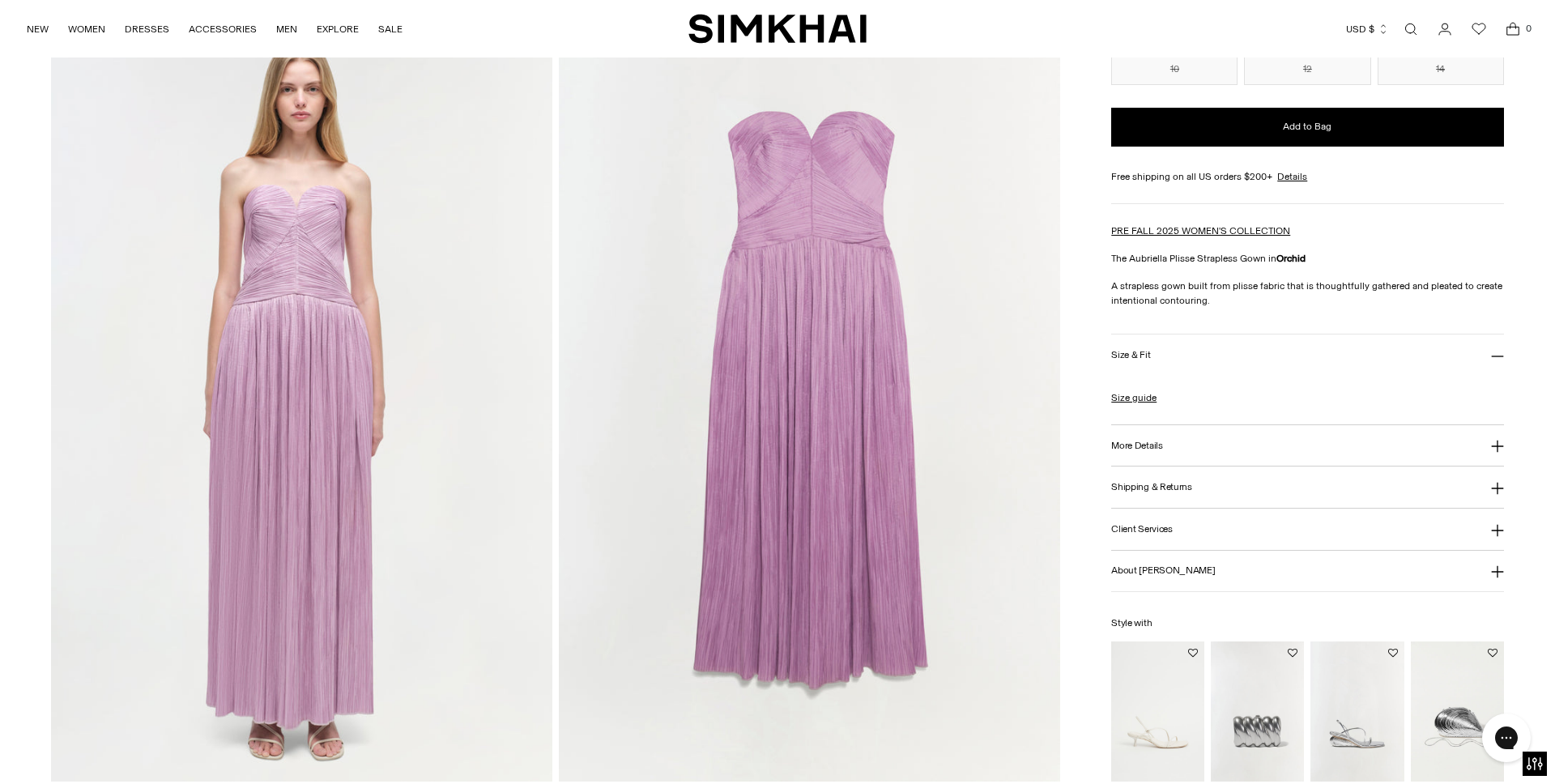
drag, startPoint x: 675, startPoint y: 335, endPoint x: 964, endPoint y: 783, distance: 533.1
click at [0, 0] on div "Discover the new Fall Collection End of Season Sale | 50% Off | New Styles Adde…" at bounding box center [777, 441] width 1555 height 4091
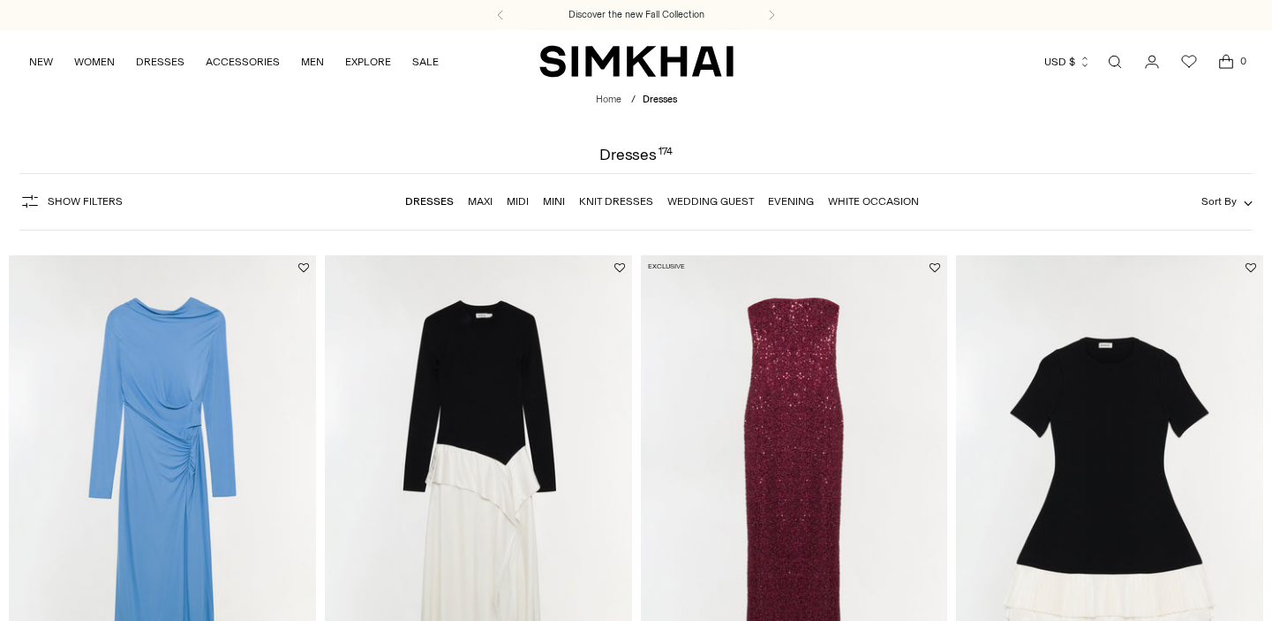
click at [1116, 64] on link "Open search modal" at bounding box center [1114, 61] width 35 height 35
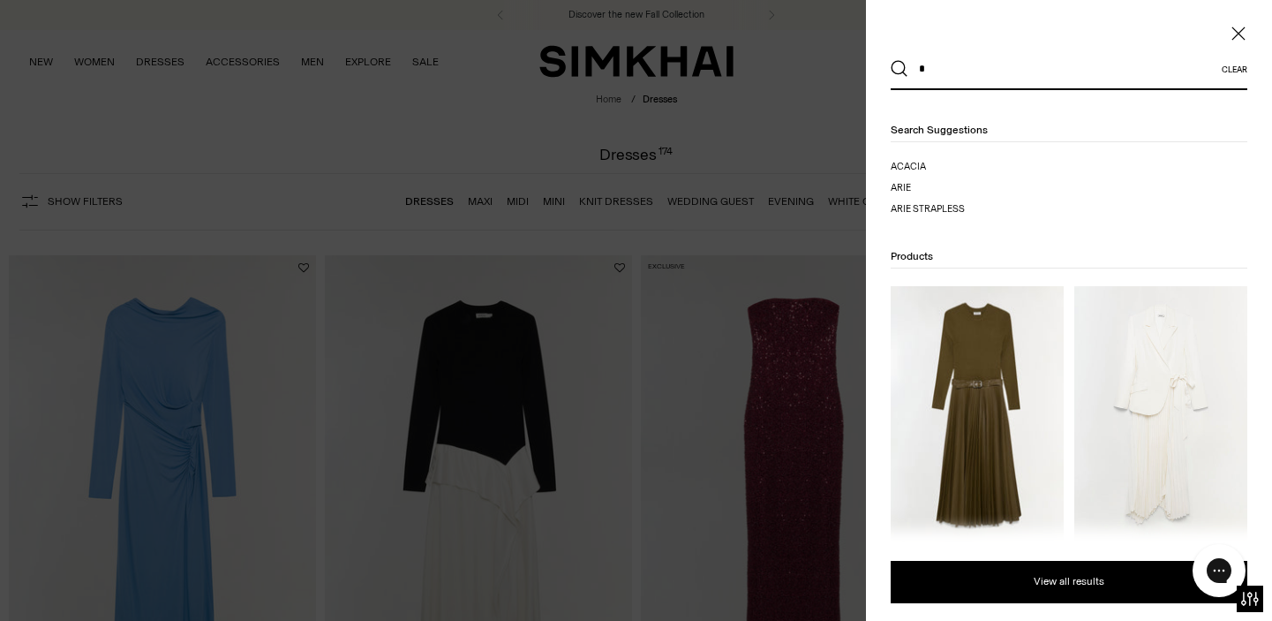
click at [997, 82] on input "*" at bounding box center [1064, 68] width 313 height 39
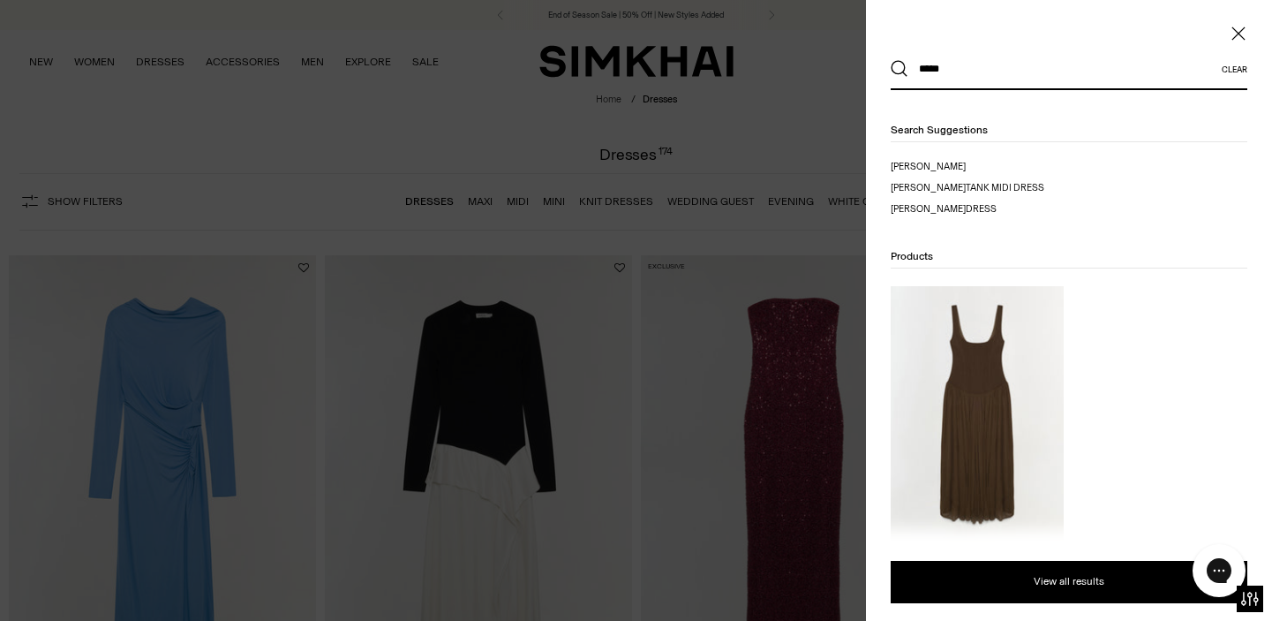
type input "*****"
click at [1014, 384] on img at bounding box center [977, 416] width 173 height 260
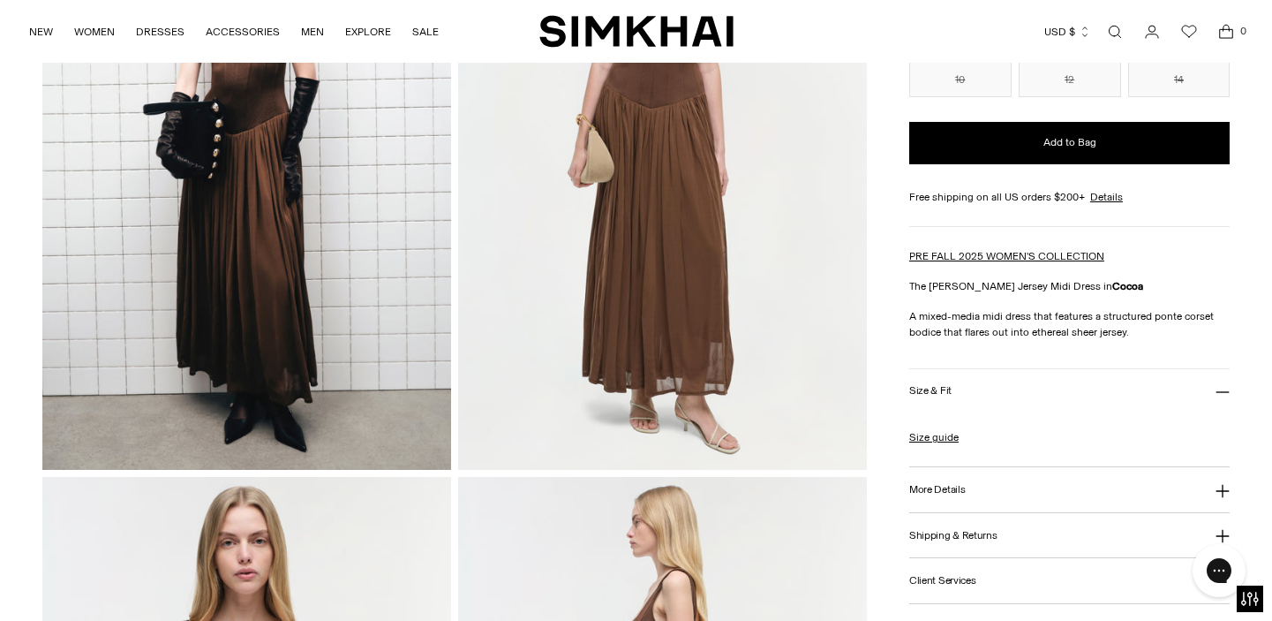
scroll to position [267, 0]
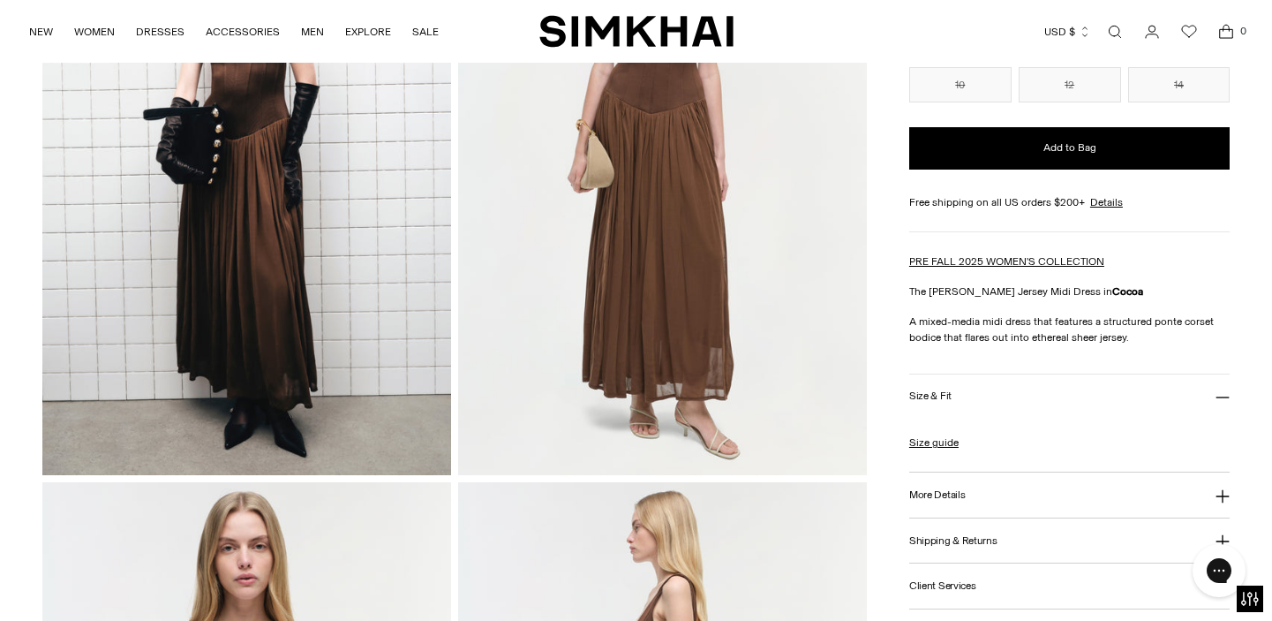
click at [1011, 482] on button "More Details" at bounding box center [1069, 494] width 321 height 45
drag, startPoint x: 976, startPoint y: 529, endPoint x: 911, endPoint y: 526, distance: 65.4
click at [911, 526] on p "425-1329-PC Model is 5'10" and wearing size 2 Fully Lined, Back Zip Rayon Dry C…" at bounding box center [1069, 564] width 321 height 95
copy span "425-1329-PC"
click at [1222, 217] on div "Free shipping on all US orders $200+ Details Shipping Details US Shipping All d…" at bounding box center [1069, 213] width 321 height 38
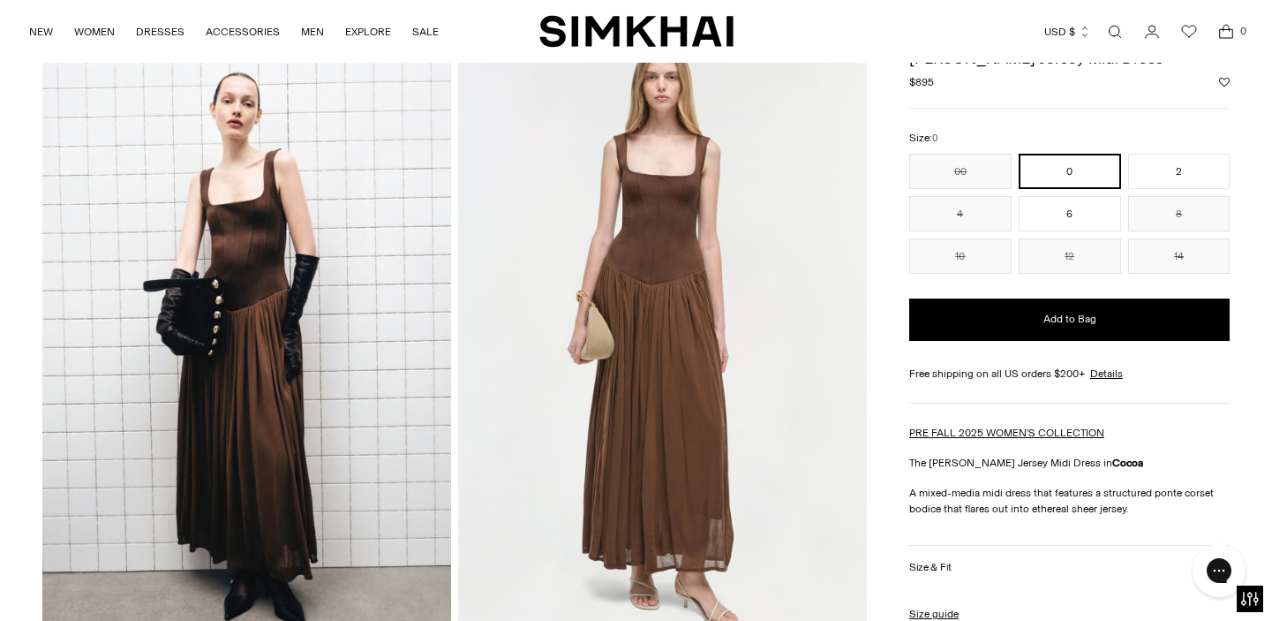
scroll to position [97, 0]
click at [37, 25] on link "NEW" at bounding box center [41, 31] width 24 height 39
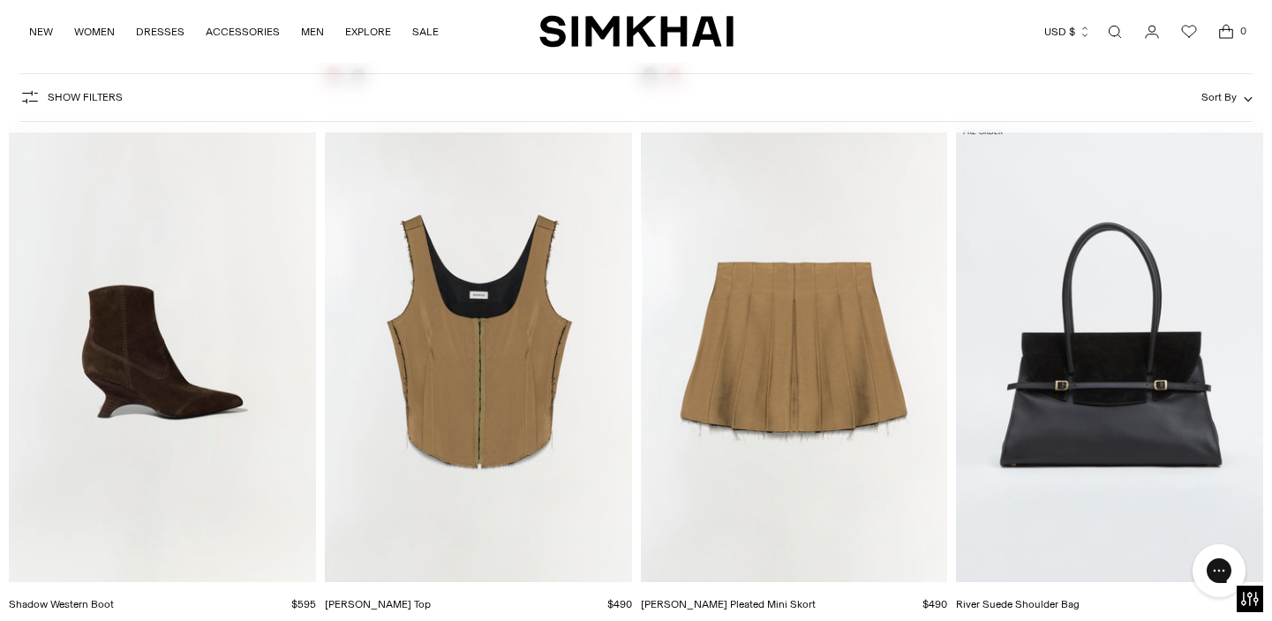
scroll to position [7320, 0]
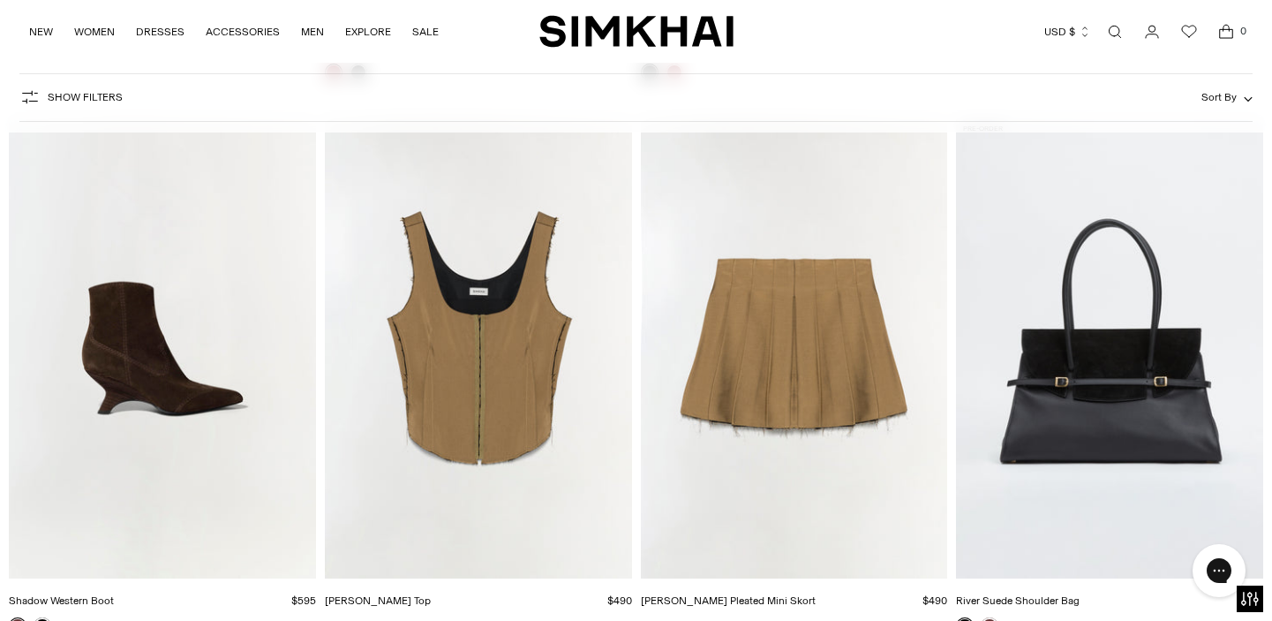
drag, startPoint x: 463, startPoint y: 282, endPoint x: 887, endPoint y: 5, distance: 506.6
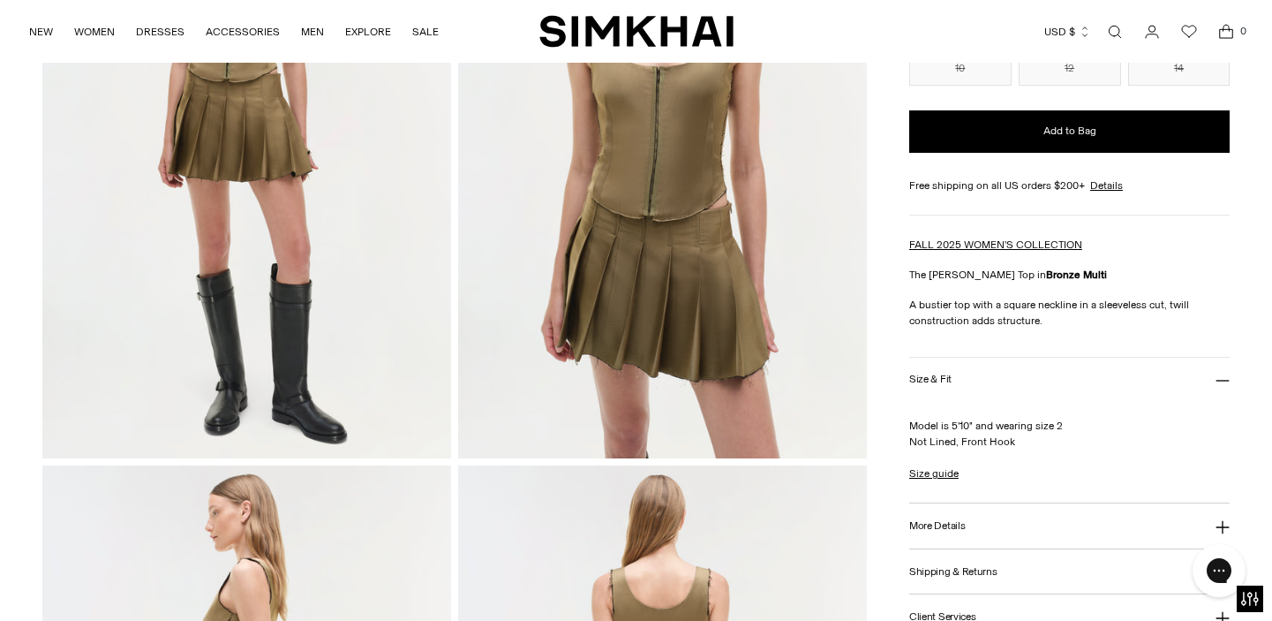
click at [1033, 527] on button "More Details" at bounding box center [1069, 525] width 321 height 45
drag, startPoint x: 1003, startPoint y: 557, endPoint x: 937, endPoint y: 561, distance: 66.4
click at [937, 561] on p "Style 525-2153-E Polyester Machine Wash Or Dry Clean Imported" at bounding box center [1069, 580] width 321 height 64
copy span "525-2153-E"
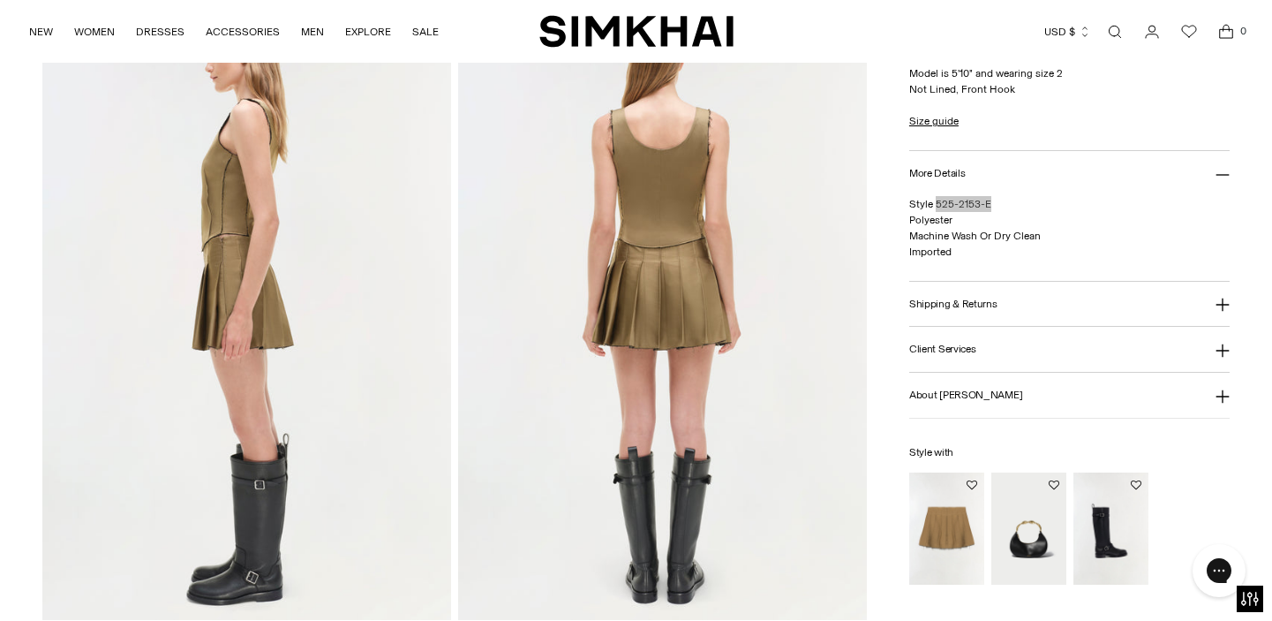
scroll to position [894, 0]
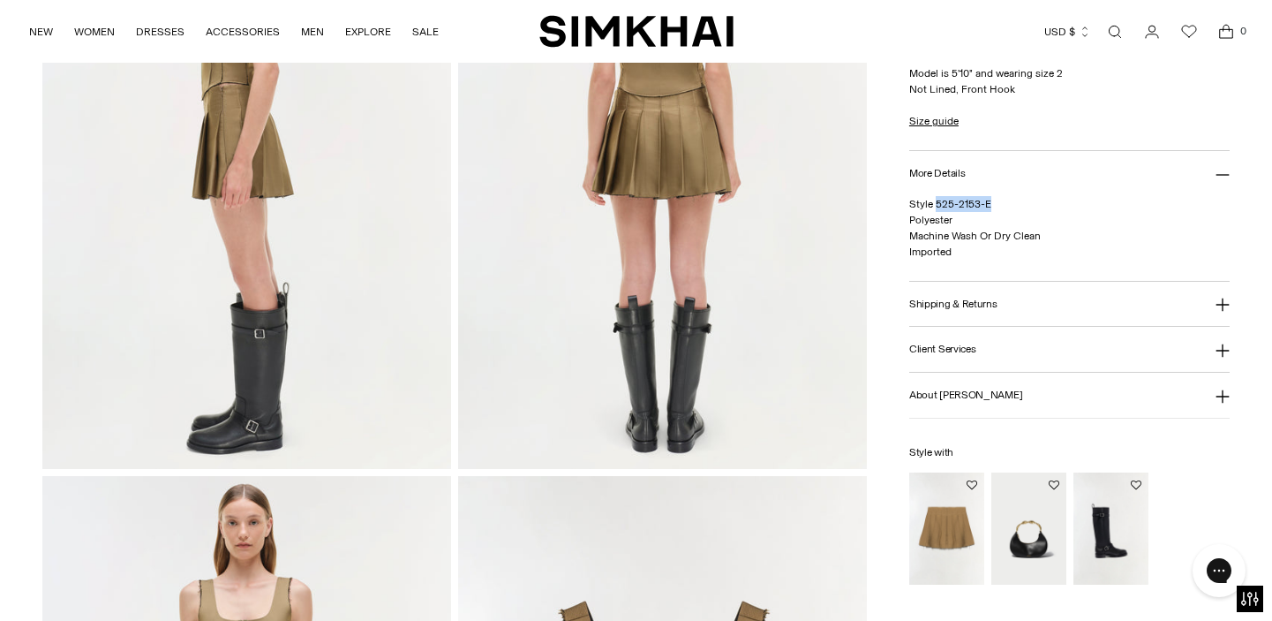
click at [0, 0] on img "Rives Pleated Mini Skort" at bounding box center [0, 0] width 0 height 0
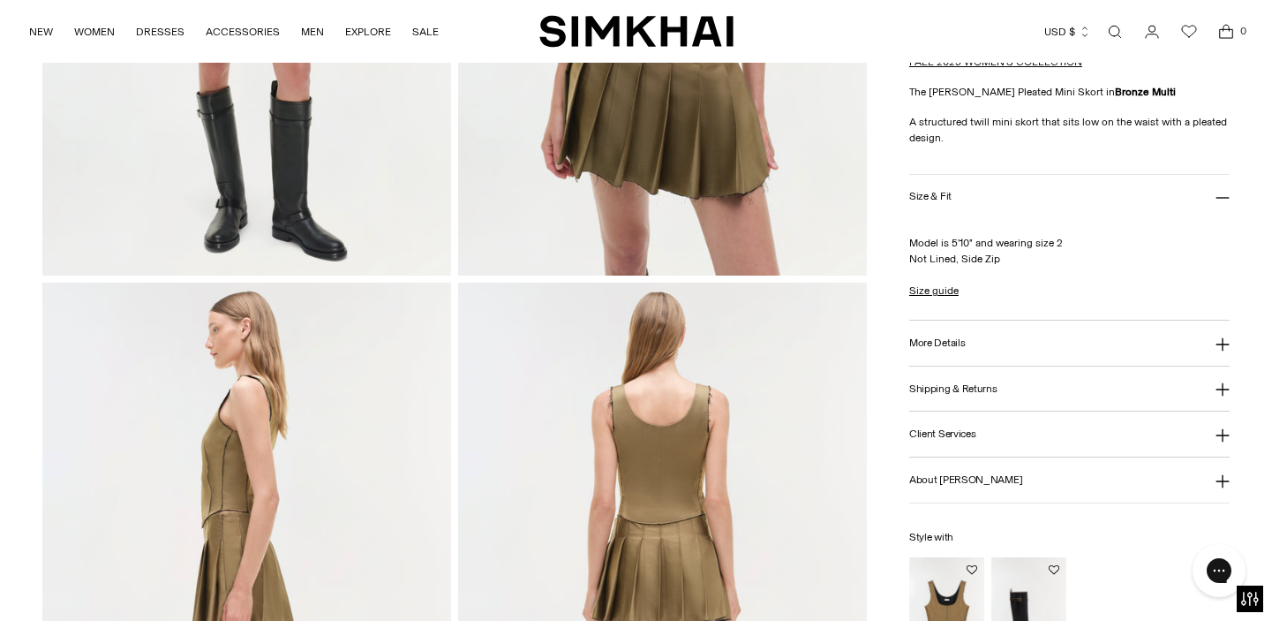
scroll to position [469, 0]
click at [1001, 358] on button "More Details" at bounding box center [1069, 341] width 321 height 45
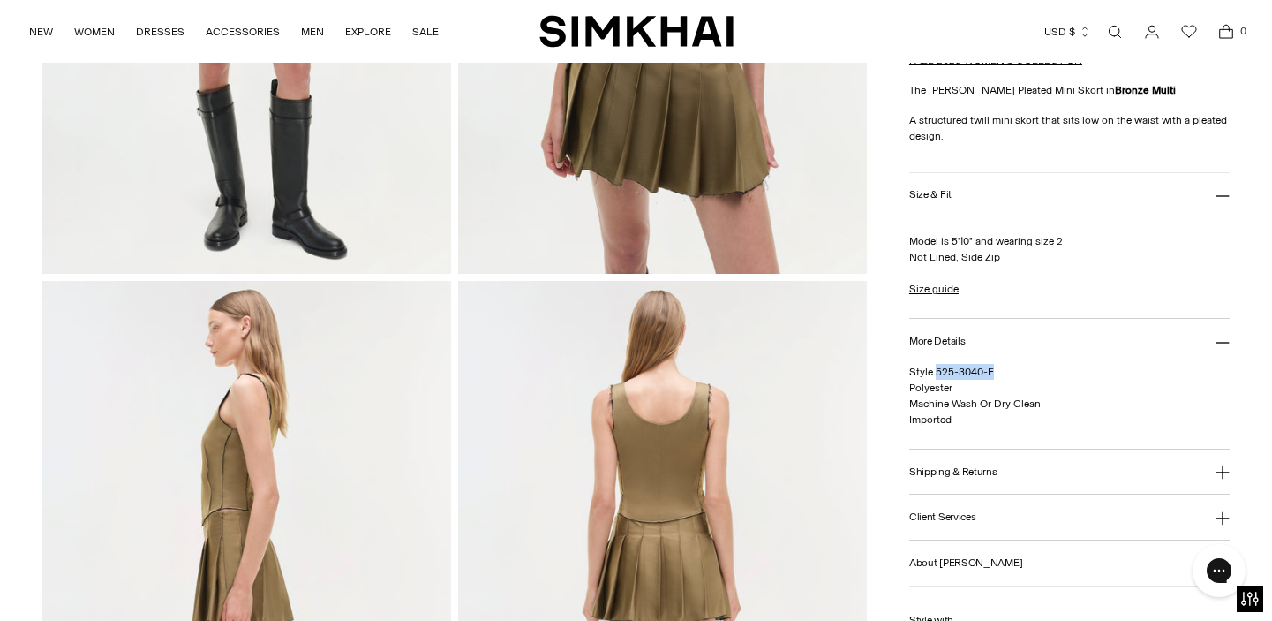
drag, startPoint x: 1002, startPoint y: 373, endPoint x: 937, endPoint y: 373, distance: 65.3
click at [937, 373] on p "Style 525-3040-E Polyester Machine Wash Or Dry Clean Imported" at bounding box center [1069, 396] width 321 height 64
copy span "525-3040-E"
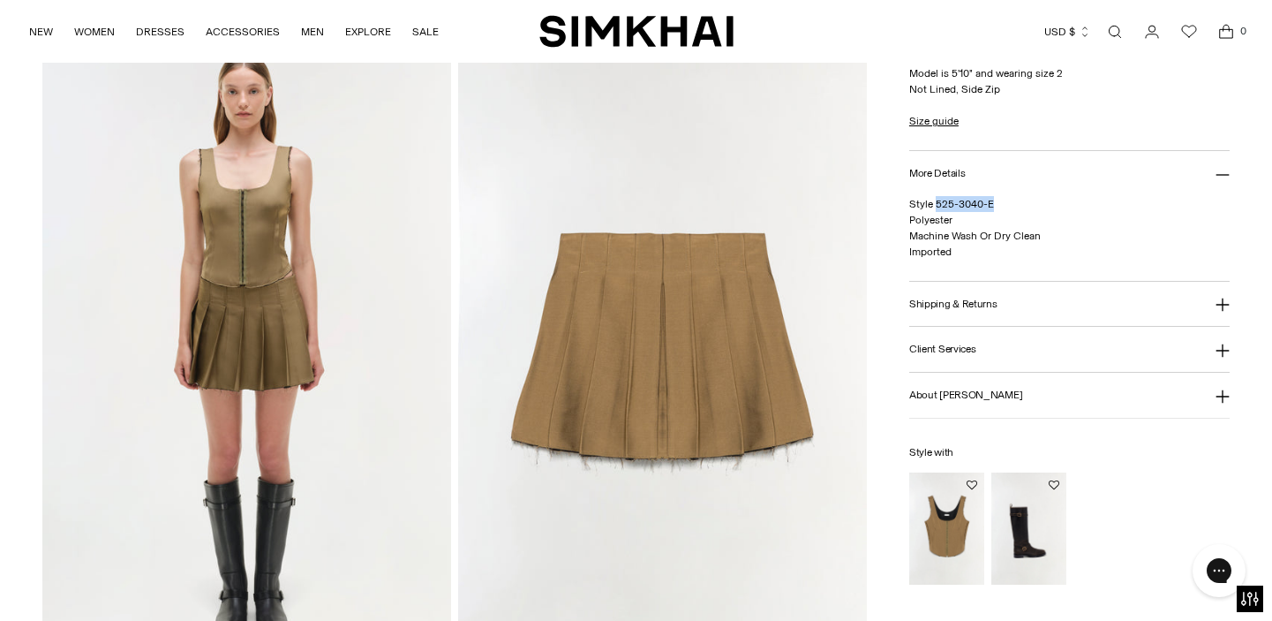
scroll to position [1397, 0]
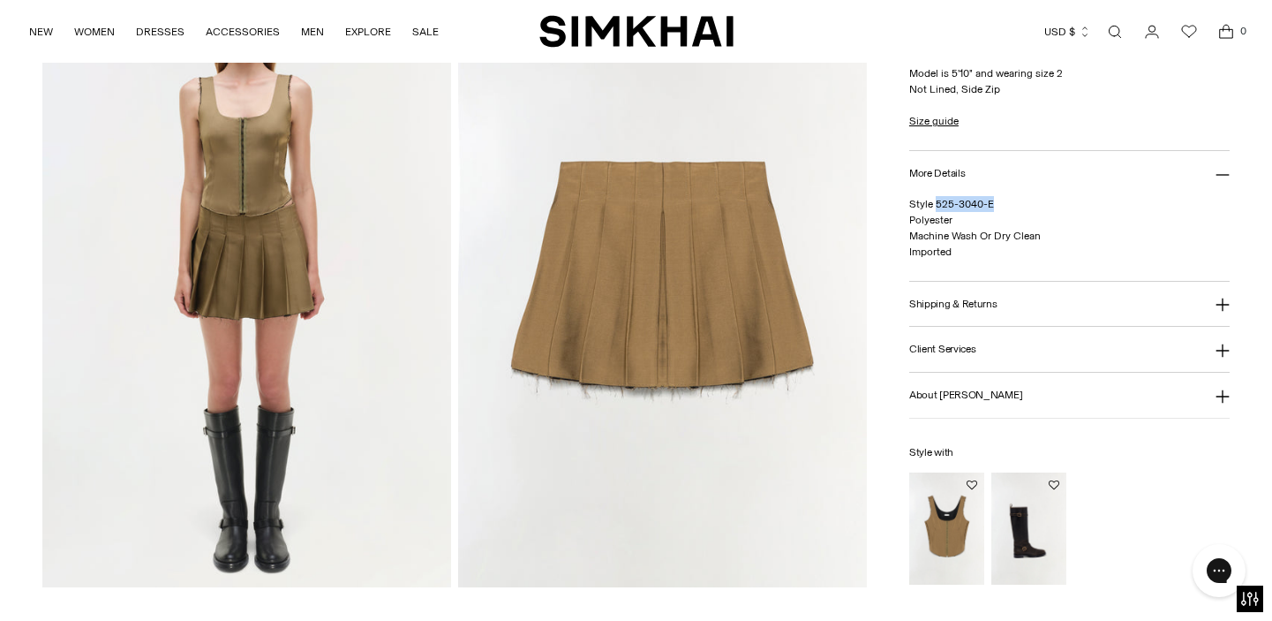
click at [0, 0] on img "Carly Bustier Top" at bounding box center [0, 0] width 0 height 0
